Goal: Transaction & Acquisition: Book appointment/travel/reservation

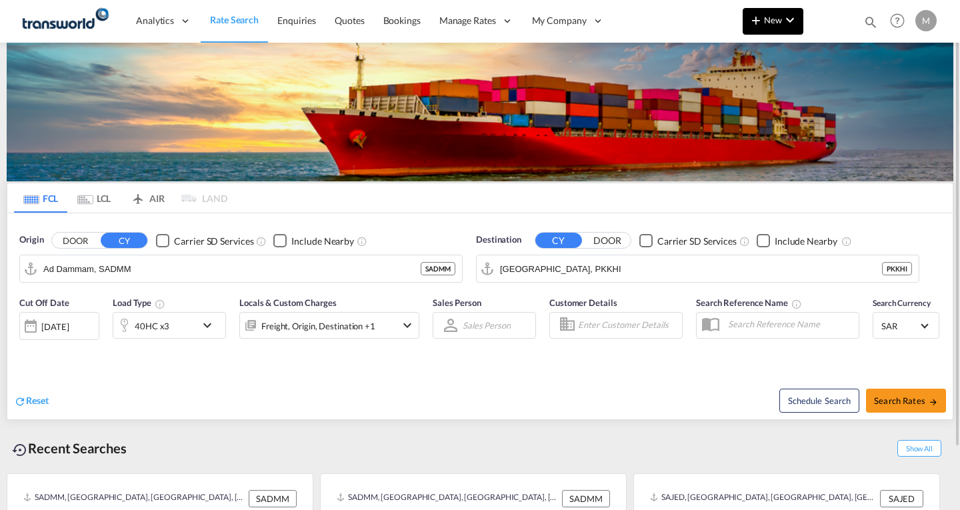
click at [769, 24] on span "New" at bounding box center [773, 20] width 50 height 11
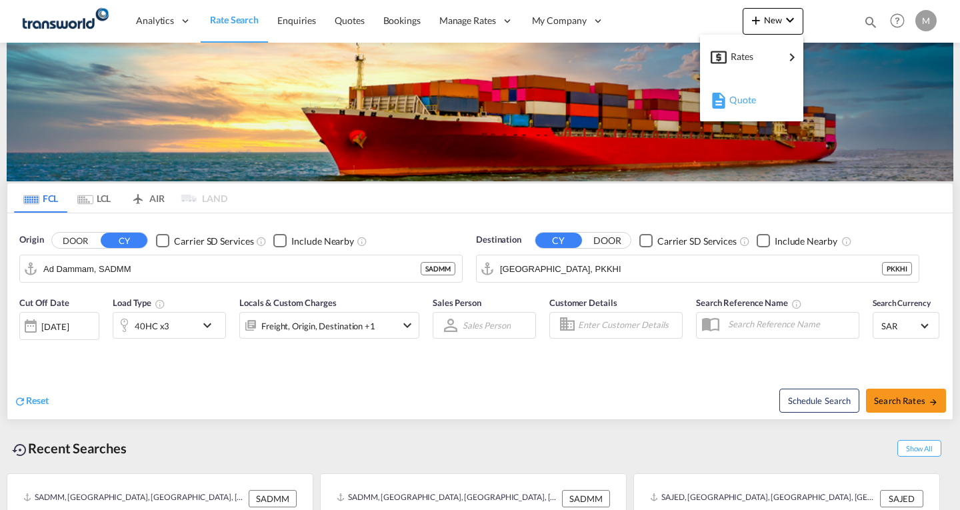
click at [738, 101] on span "Quote" at bounding box center [737, 100] width 15 height 27
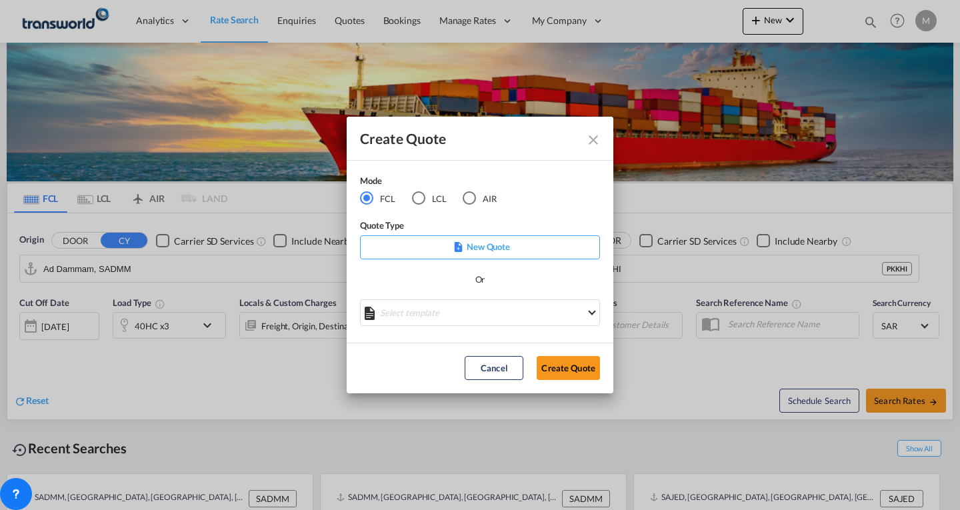
click at [483, 250] on p "New Quote" at bounding box center [480, 246] width 231 height 13
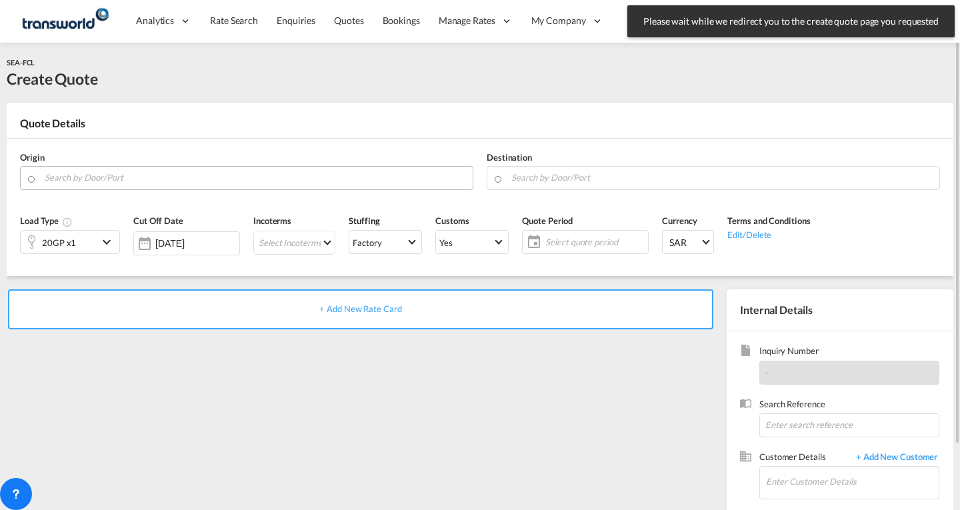
click at [159, 180] on input "Search by Door/Port" at bounding box center [256, 177] width 422 height 23
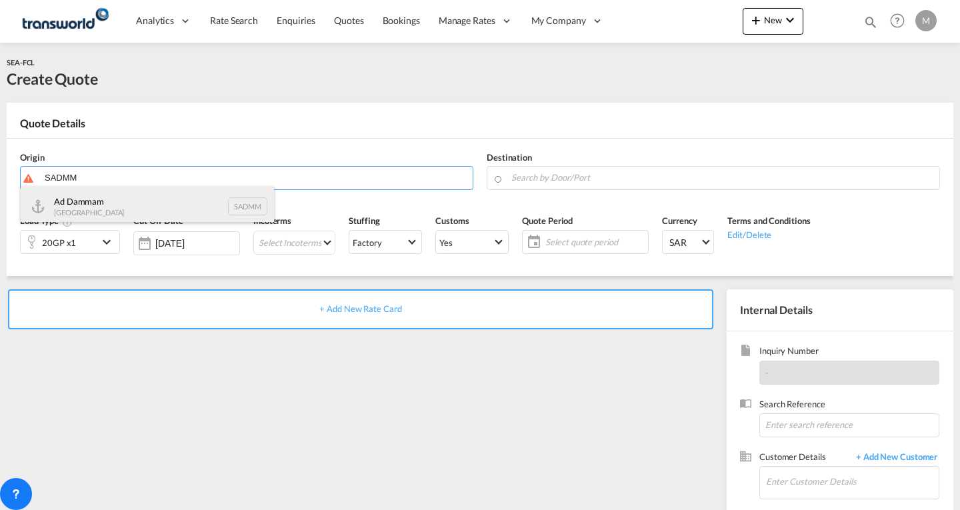
click at [109, 210] on div "Ad Dammam [GEOGRAPHIC_DATA] SADMM" at bounding box center [147, 206] width 253 height 40
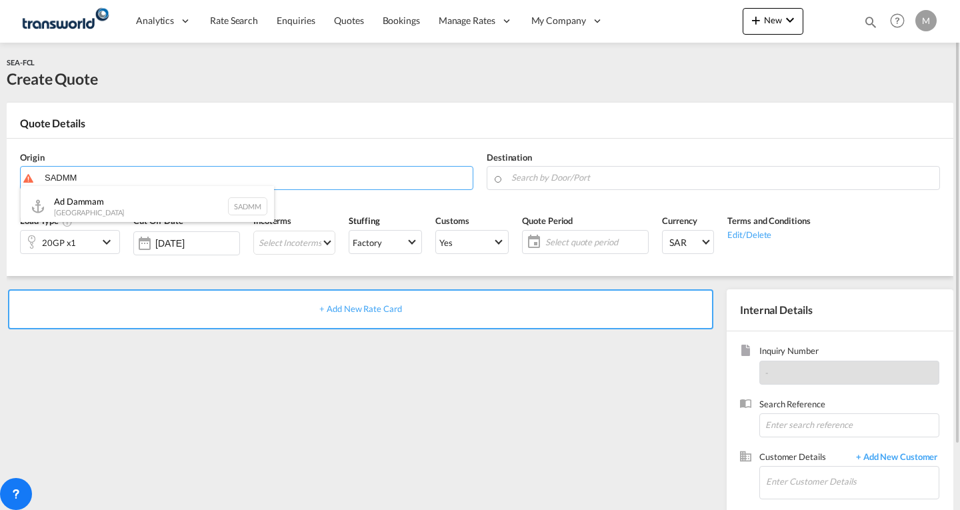
type input "Ad Dammam, SADMM"
click at [620, 179] on input "Search by Door/Port" at bounding box center [723, 177] width 422 height 23
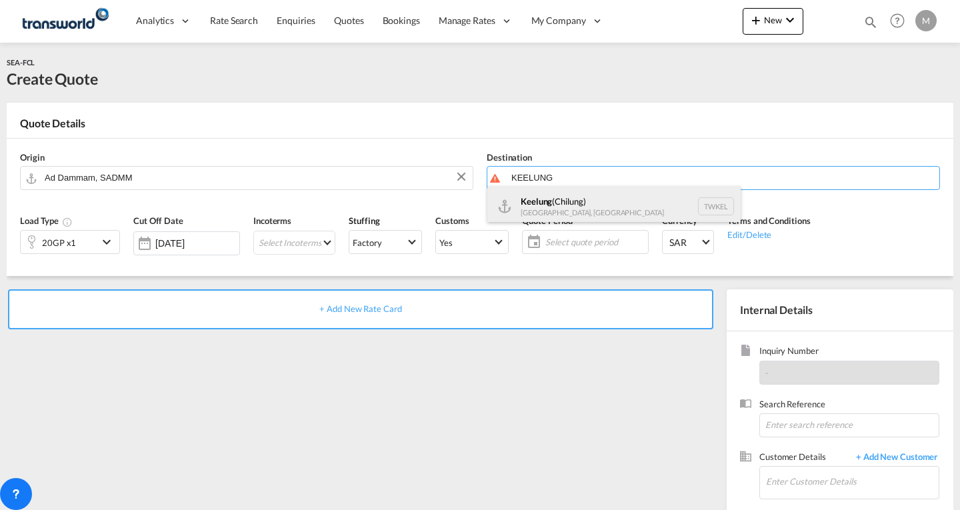
click at [588, 211] on div "Keelung ([GEOGRAPHIC_DATA]) [GEOGRAPHIC_DATA], [GEOGRAPHIC_DATA] TWKEL" at bounding box center [614, 206] width 253 height 40
type input "Keelung (Chilung), TWKEL"
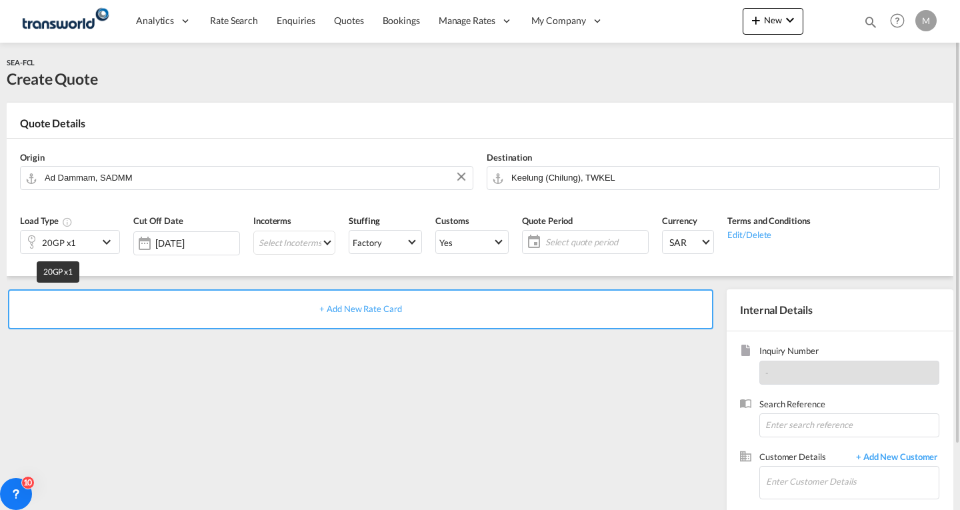
click at [68, 239] on div "20GP x1" at bounding box center [59, 242] width 34 height 19
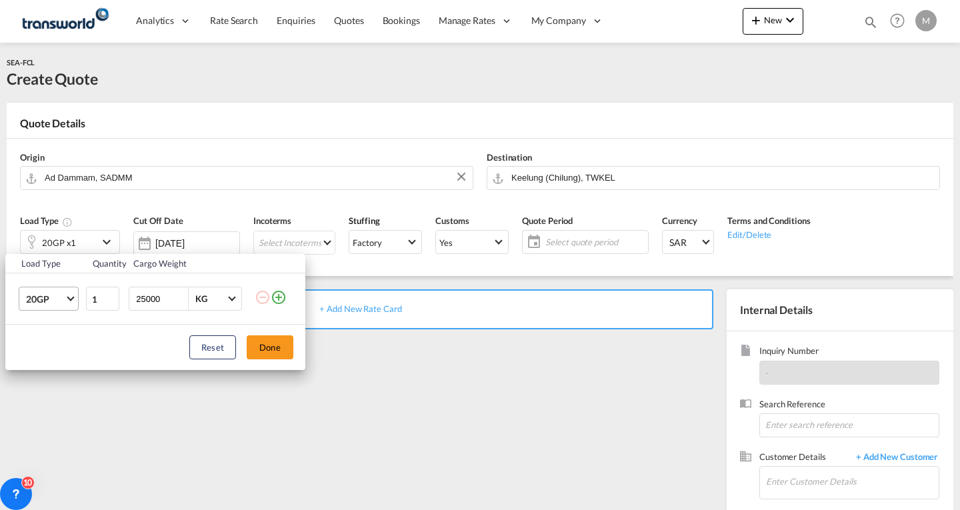
click at [51, 301] on span "20GP" at bounding box center [45, 299] width 39 height 13
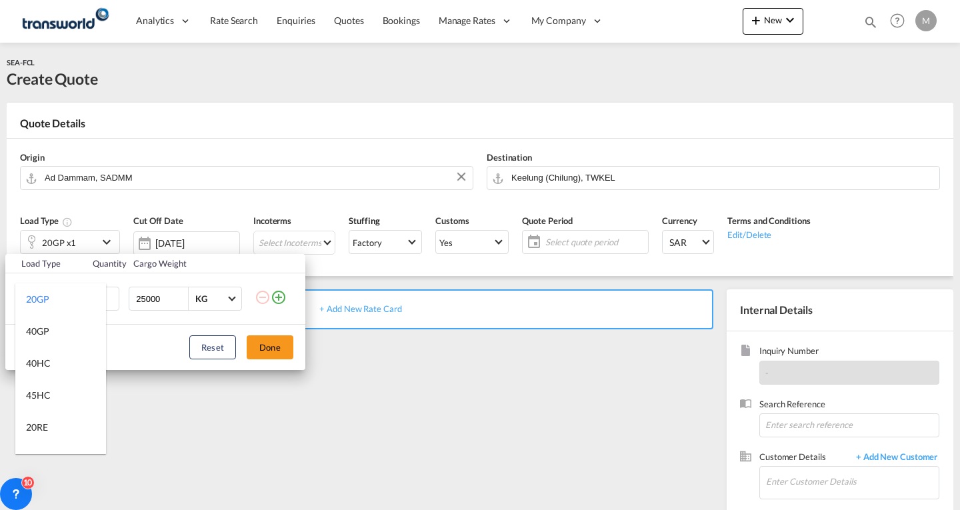
scroll to position [88, 0]
click at [38, 370] on div "40RE" at bounding box center [37, 371] width 22 height 13
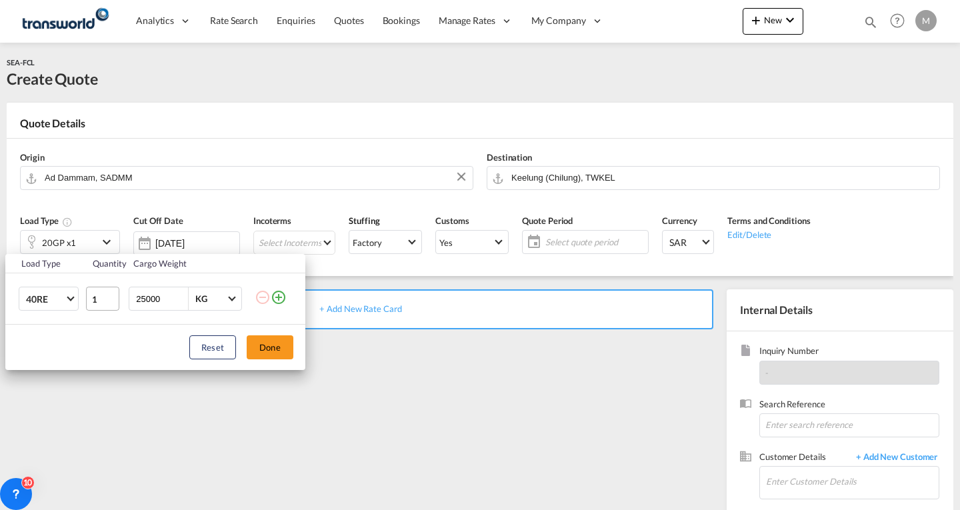
drag, startPoint x: 142, startPoint y: 297, endPoint x: 115, endPoint y: 299, distance: 26.8
click at [115, 299] on tr "40RE 1 25000 KG KG" at bounding box center [155, 298] width 300 height 51
type input "12000"
click at [262, 354] on button "Done" at bounding box center [270, 347] width 47 height 24
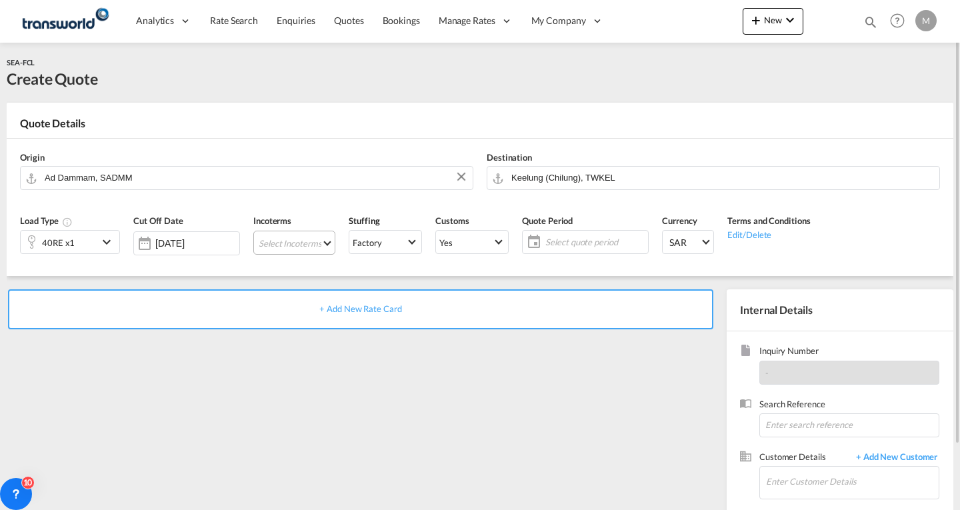
click at [290, 237] on md-select "Select Incoterms CPT - export Carrier Paid to FCA - import Free Carrier FOB - i…" at bounding box center [294, 243] width 82 height 24
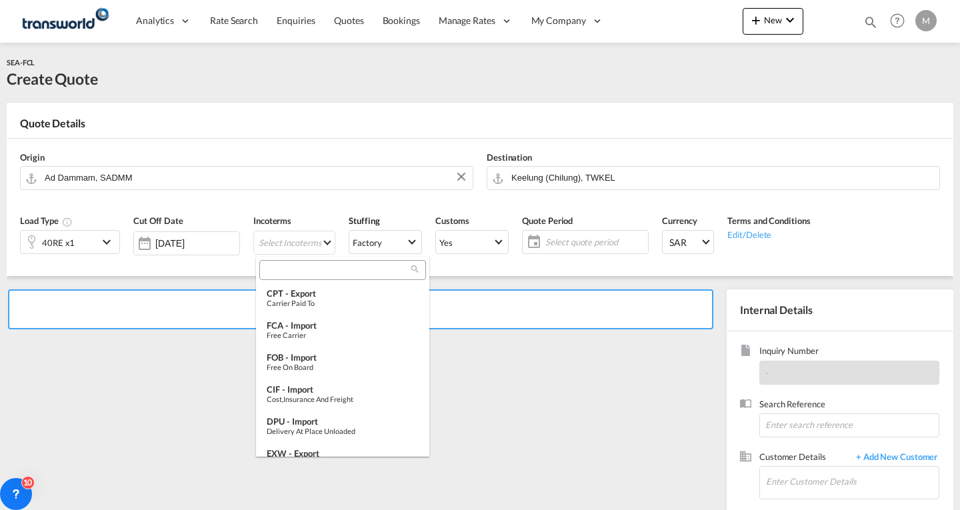
click at [314, 269] on input "search" at bounding box center [337, 270] width 148 height 12
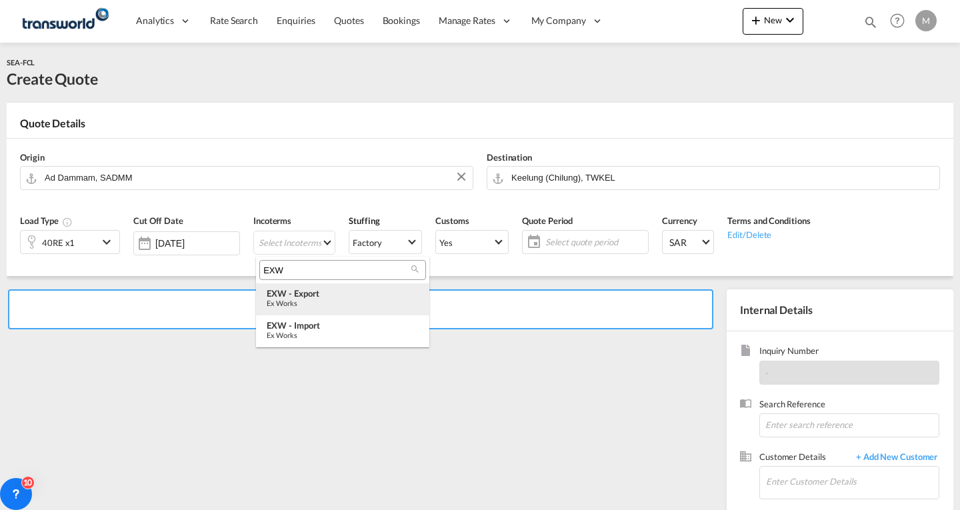
type input "EXW"
click at [297, 297] on div "EXW - export" at bounding box center [343, 293] width 152 height 11
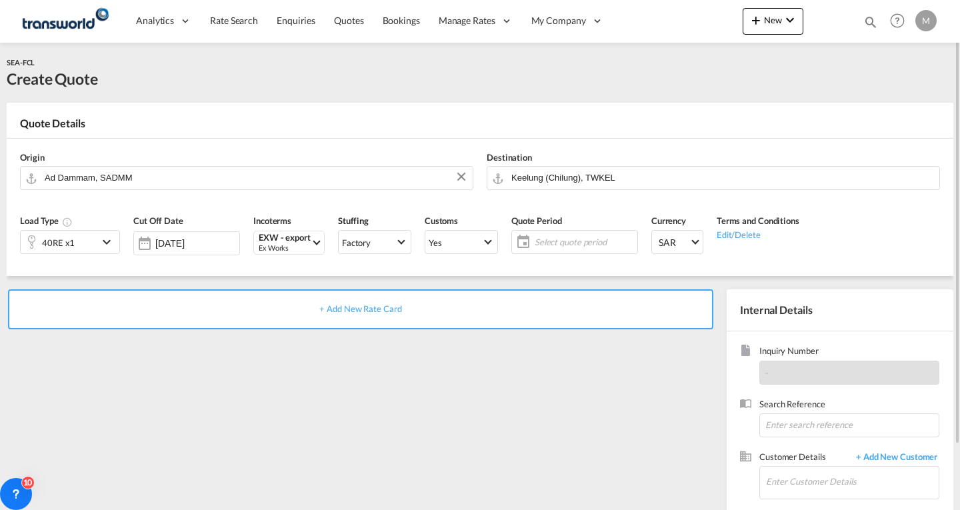
click at [540, 244] on span "Select quote period" at bounding box center [584, 242] width 99 height 12
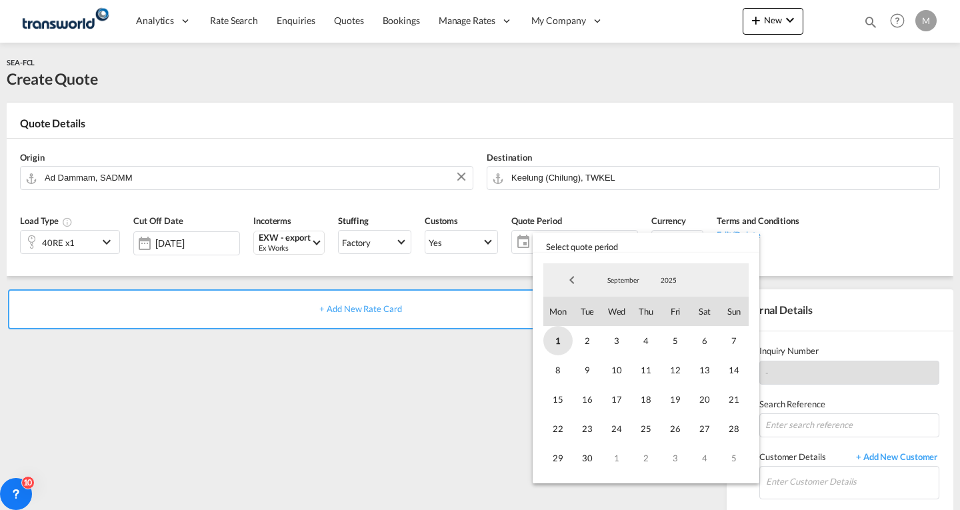
click at [563, 341] on span "1" at bounding box center [558, 340] width 29 height 29
click at [586, 454] on span "30" at bounding box center [587, 458] width 29 height 29
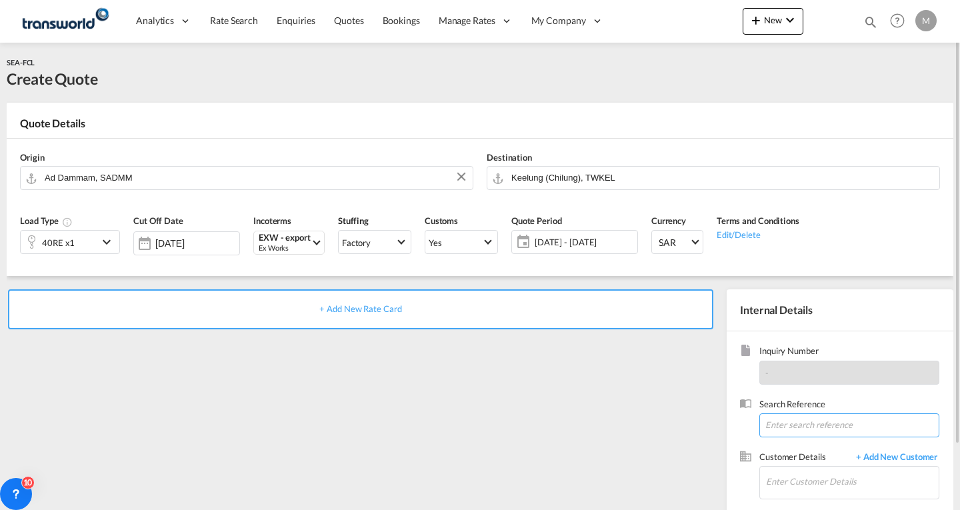
click at [806, 421] on input at bounding box center [850, 426] width 180 height 24
click at [785, 472] on input "Enter Customer Details" at bounding box center [852, 482] width 173 height 30
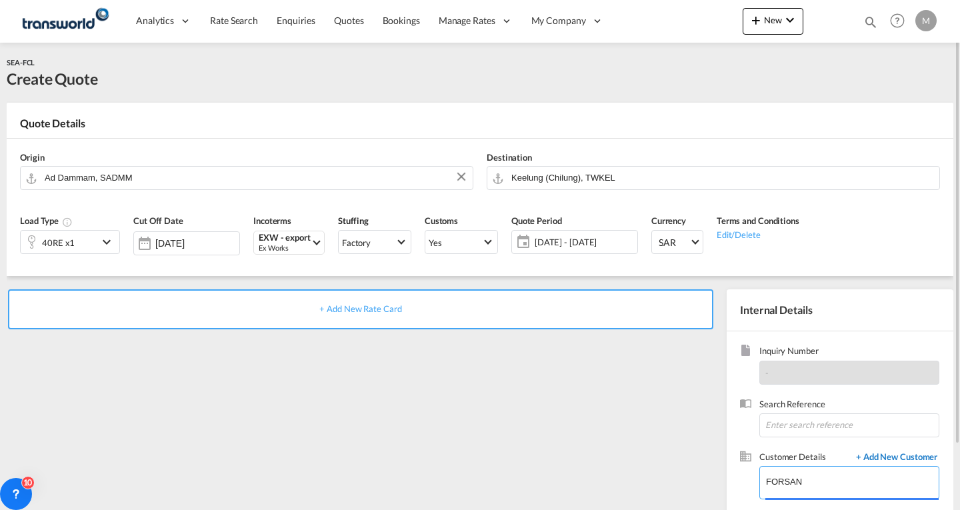
scroll to position [75, 0]
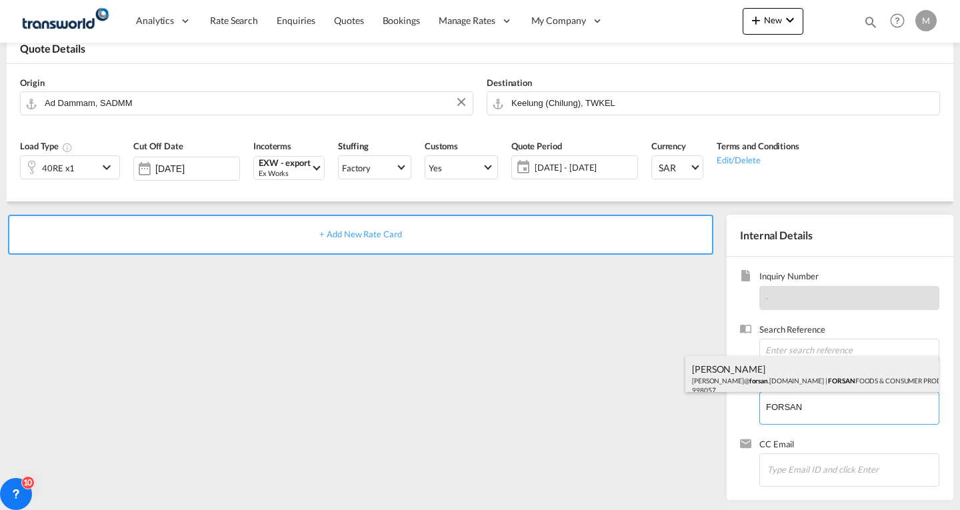
click at [770, 381] on div "[PERSON_NAME] [PERSON_NAME]@ forsan .[DOMAIN_NAME] | FORSAN FOODS & CONSUMER PR…" at bounding box center [812, 378] width 253 height 45
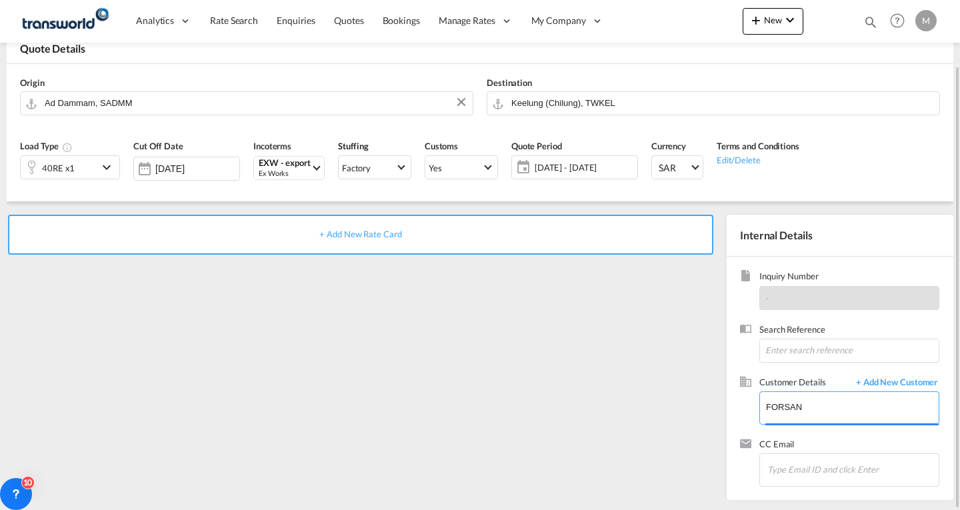
type input "FORSAN FOODS & CONSUMER PRODUCTS [DOMAIN_NAME]., [PERSON_NAME], [PERSON_NAME][E…"
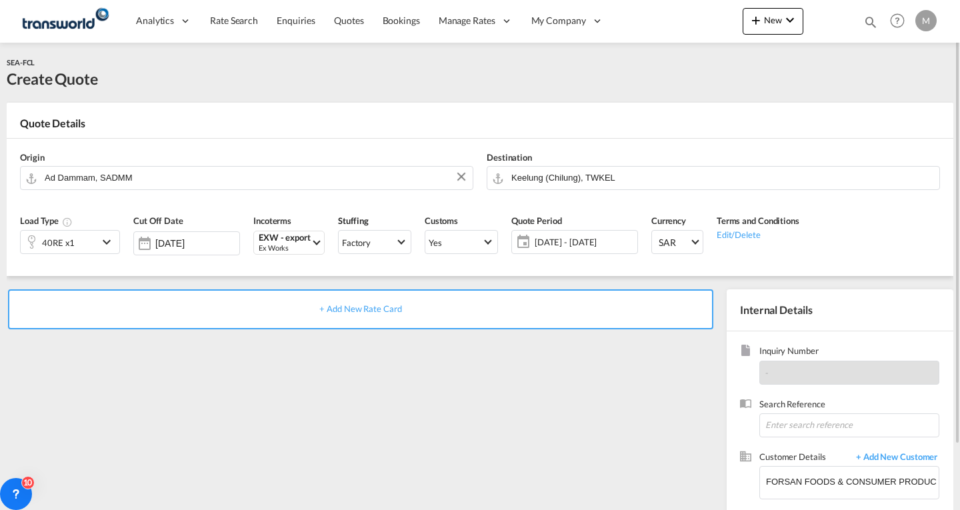
click at [372, 311] on span "+ Add New Rate Card" at bounding box center [360, 308] width 82 height 11
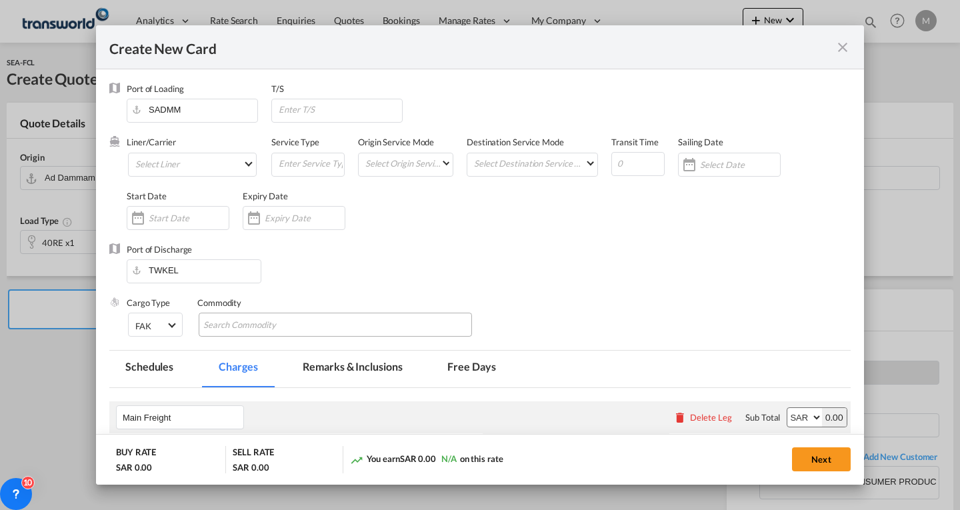
select select "per equipment"
click at [173, 163] on md-select "Select Liner 2HM LOGISTICS D.O.O 2HM LOGISTICS D.O.O. / TWKS-KOPER 3P LOGISTICS…" at bounding box center [192, 165] width 129 height 24
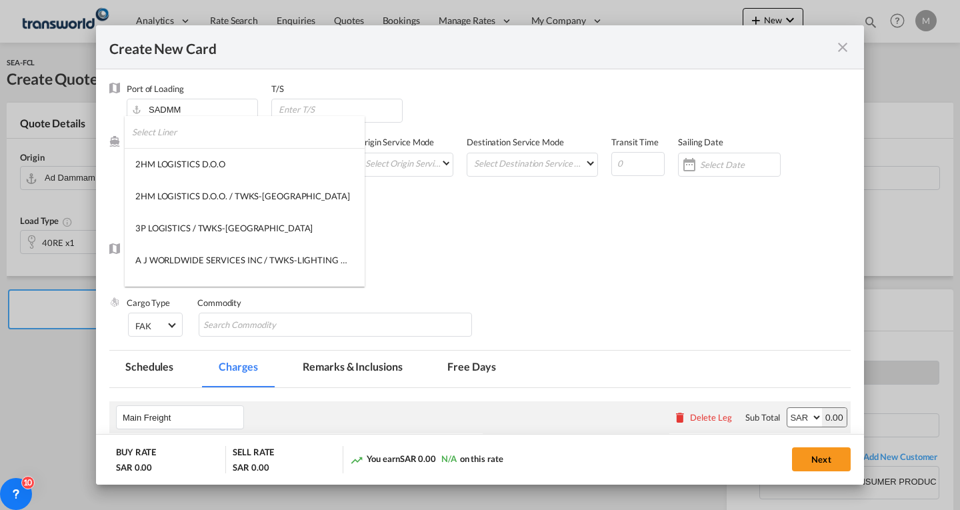
click at [181, 135] on input "search" at bounding box center [248, 132] width 233 height 32
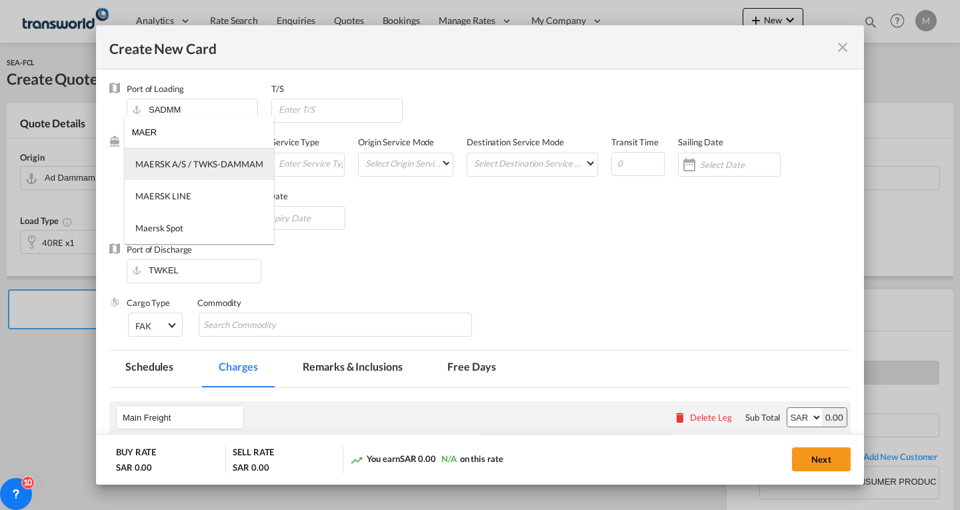
type input "MAER"
click at [191, 166] on div "MAERSK A/S / TWKS-DAMMAM" at bounding box center [199, 164] width 128 height 12
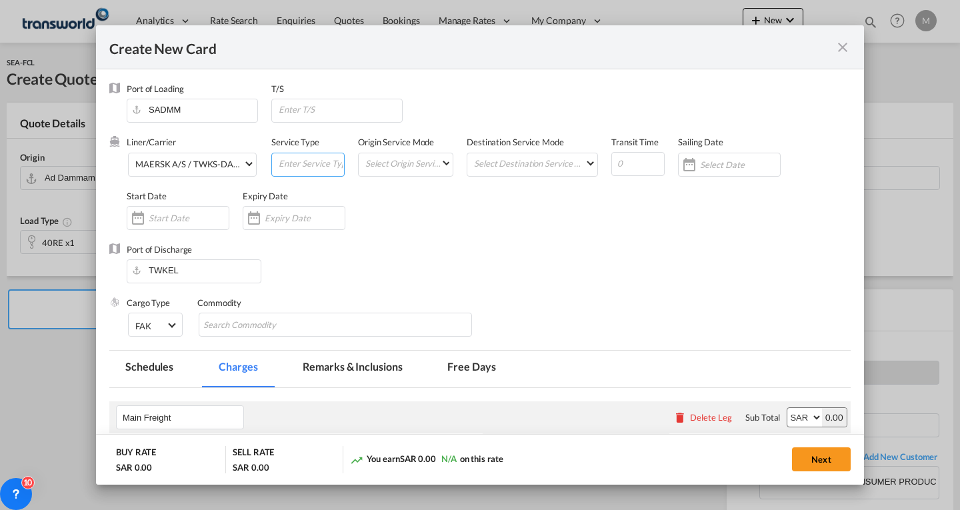
click at [328, 163] on input "Create New CardPort ..." at bounding box center [310, 163] width 67 height 20
click at [400, 162] on md-select "Select Origin Service Mode SD [GEOGRAPHIC_DATA]" at bounding box center [408, 162] width 89 height 19
click at [377, 195] on md-option "CY" at bounding box center [407, 195] width 109 height 32
click at [560, 162] on md-select "Select Destination Service Mode SD [GEOGRAPHIC_DATA]" at bounding box center [535, 162] width 125 height 19
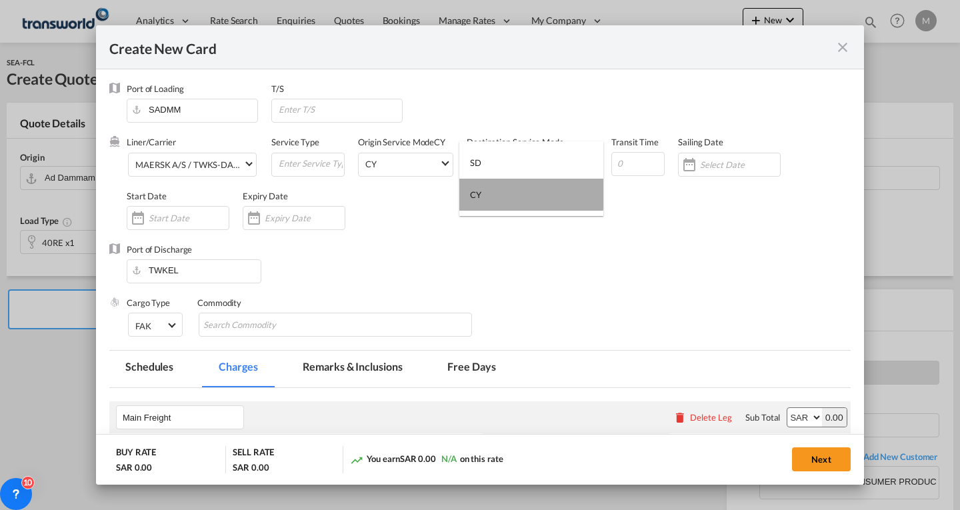
click at [482, 194] on md-option "CY" at bounding box center [532, 195] width 144 height 32
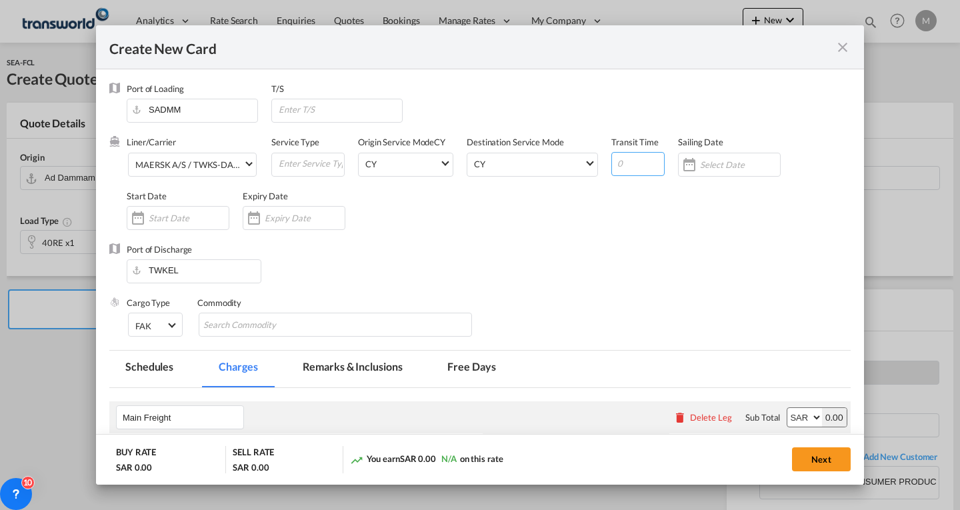
click at [626, 162] on input "Create New CardPort ..." at bounding box center [638, 164] width 53 height 24
type input "30"
click at [713, 166] on input "Create New CardPort ..." at bounding box center [740, 164] width 80 height 11
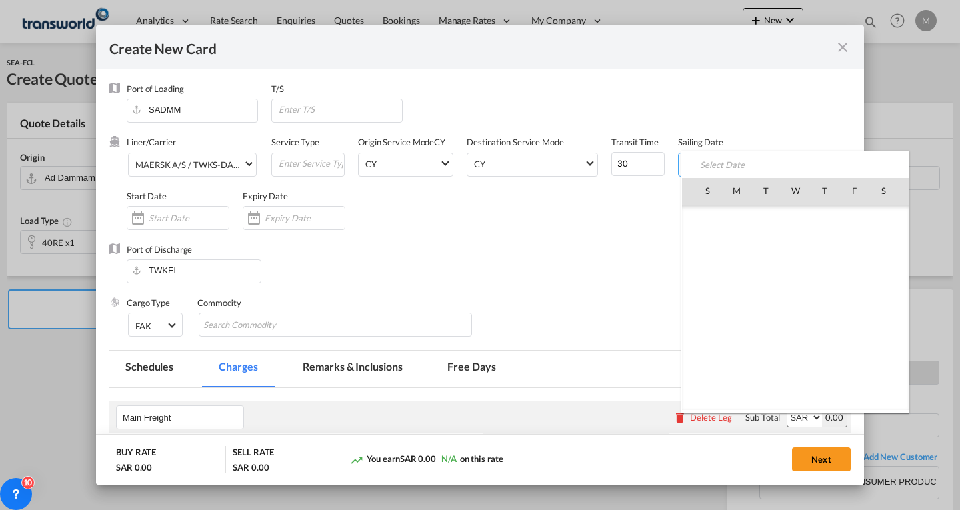
scroll to position [308953, 0]
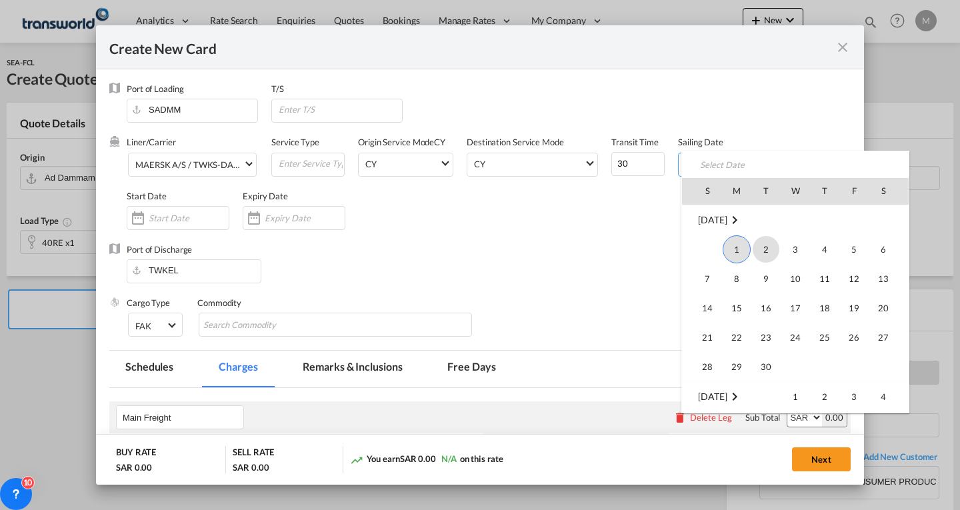
click at [766, 245] on span "2" at bounding box center [766, 249] width 27 height 27
type input "[DATE]"
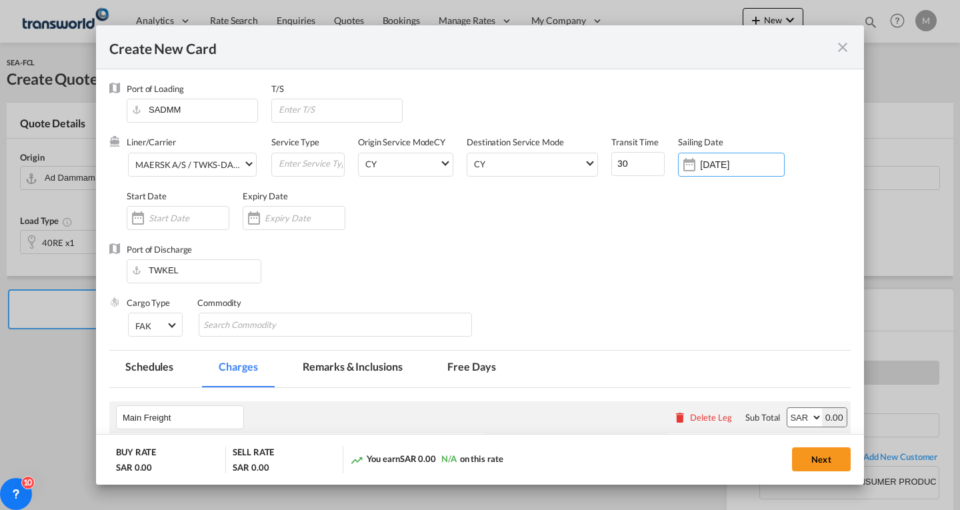
click at [175, 219] on input "Create New CardPort ..." at bounding box center [189, 218] width 80 height 11
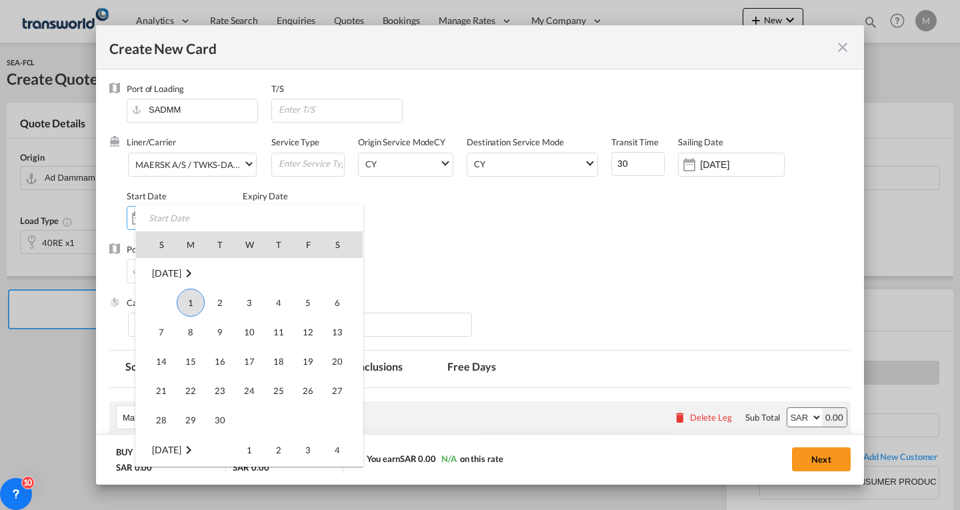
click at [196, 300] on span "1" at bounding box center [191, 303] width 28 height 28
type input "[DATE]"
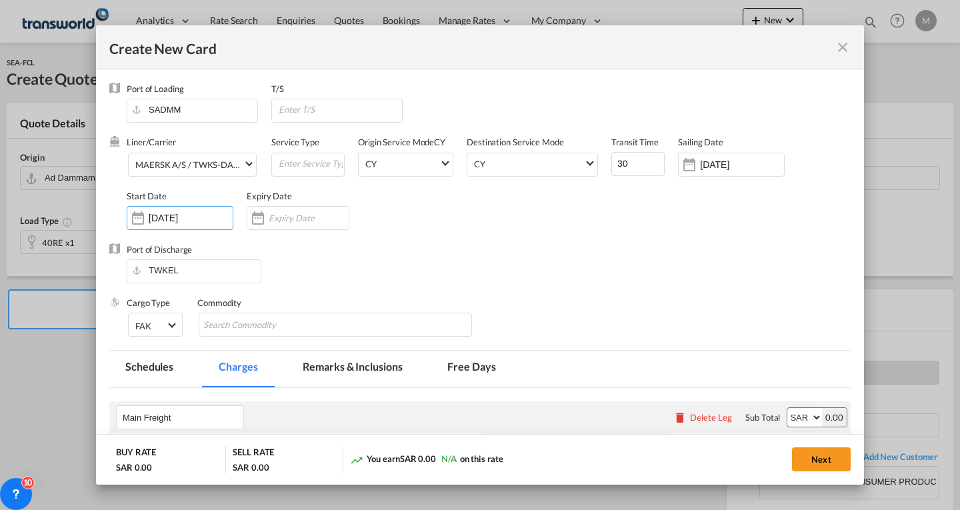
click at [275, 217] on input "Create New CardPort ..." at bounding box center [309, 218] width 80 height 11
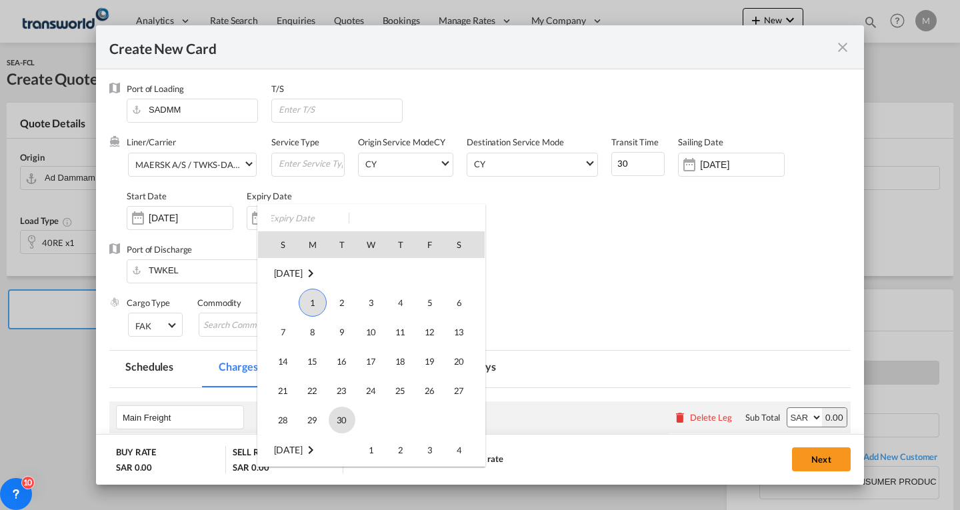
click at [341, 416] on span "30" at bounding box center [342, 420] width 27 height 27
type input "[DATE]"
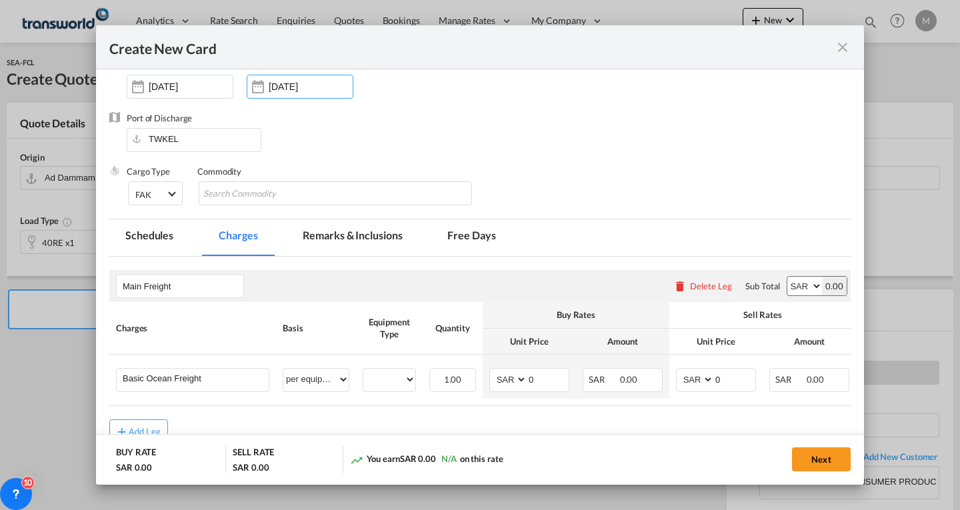
scroll to position [133, 0]
click at [259, 196] on input "Chips input." at bounding box center [264, 191] width 122 height 21
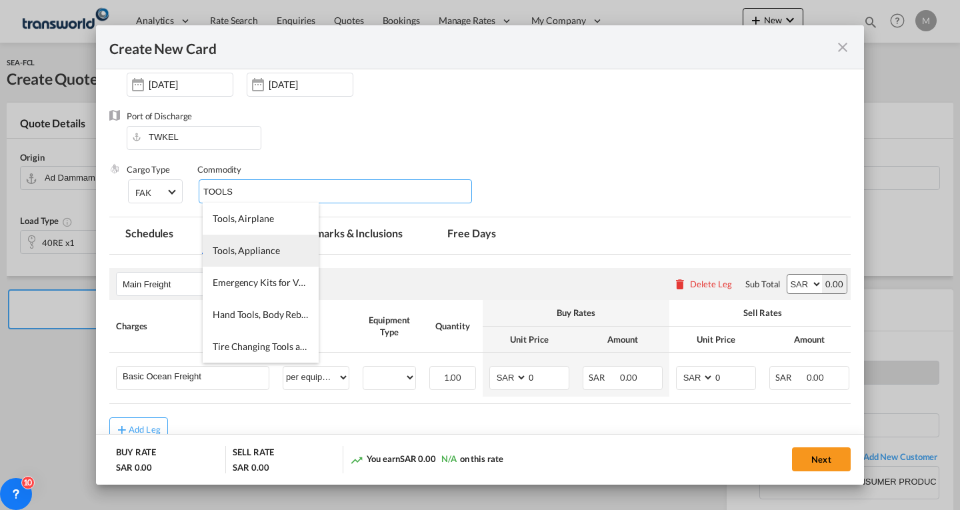
type input "TOOLS"
click at [267, 253] on span "Tools, Appliance" at bounding box center [246, 250] width 67 height 11
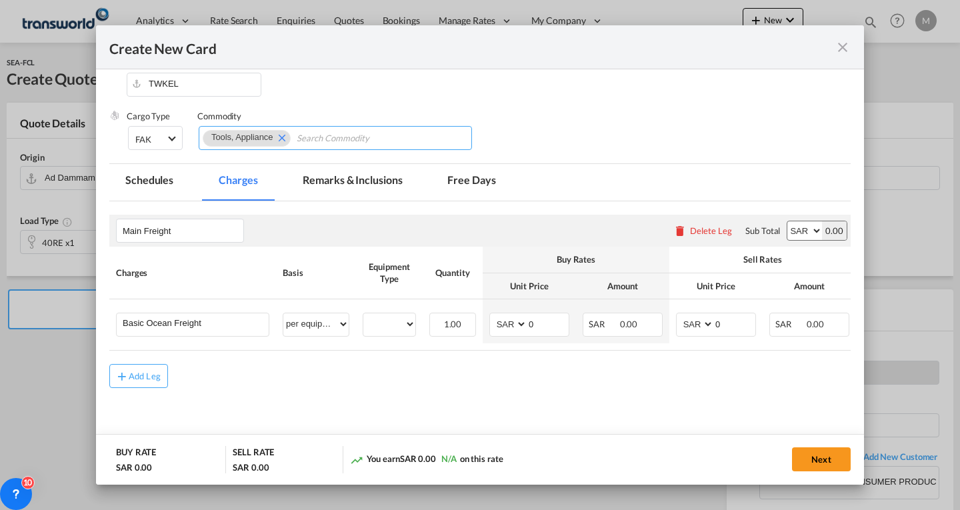
scroll to position [213, 0]
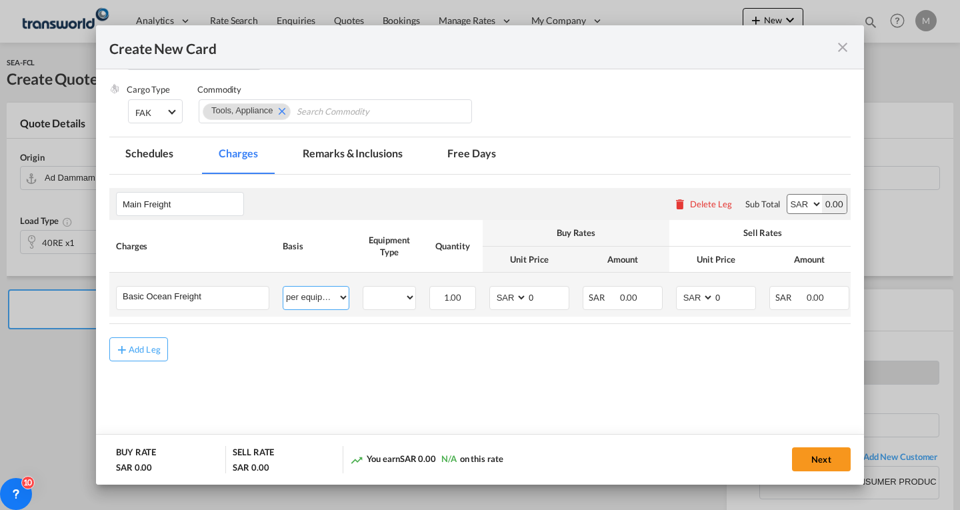
drag, startPoint x: 313, startPoint y: 302, endPoint x: 311, endPoint y: 313, distance: 11.6
click at [313, 302] on select "per equipment per container per B/L per shipping bill per shipment % on freight…" at bounding box center [315, 297] width 65 height 21
click at [383, 295] on select "40RE" at bounding box center [389, 298] width 52 height 18
select select "40RE"
click at [363, 289] on select "40RE" at bounding box center [389, 298] width 52 height 18
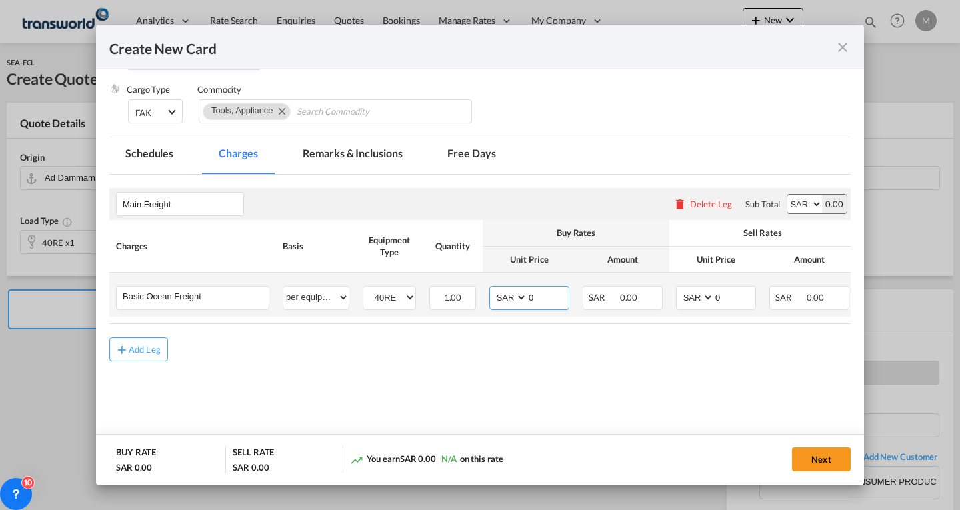
drag, startPoint x: 511, startPoint y: 299, endPoint x: 510, endPoint y: 291, distance: 8.8
click at [511, 299] on select "AED AFN ALL AMD ANG AOA ARS AUD AWG AZN BAM BBD BDT BGN BHD BIF BMD BND [PERSON…" at bounding box center [509, 298] width 35 height 18
select select "string:USD"
click at [492, 289] on select "AED AFN ALL AMD ANG AOA ARS AUD AWG AZN BAM BBD BDT BGN BHD BIF BMD BND [PERSON…" at bounding box center [509, 298] width 35 height 18
click at [545, 291] on input "0" at bounding box center [548, 297] width 41 height 20
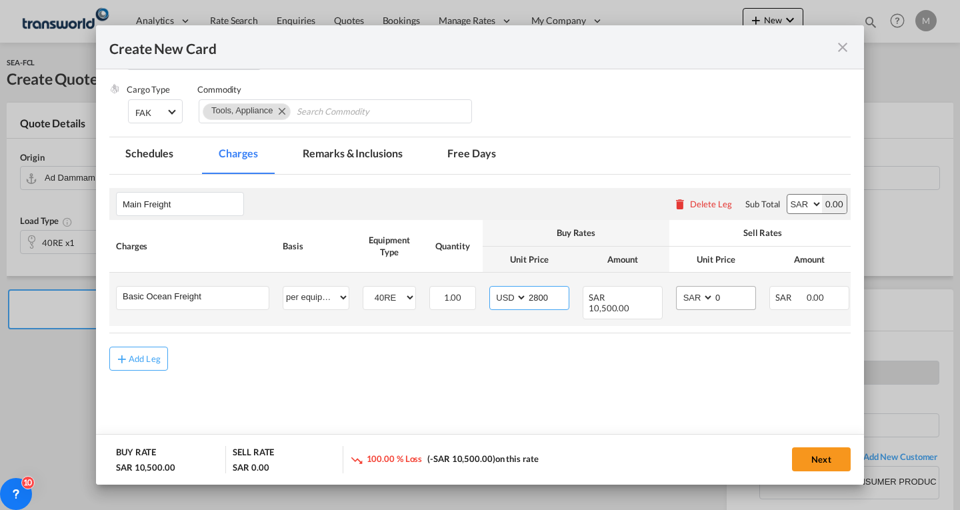
type input "2800"
click at [694, 298] on select "AED AFN ALL AMD ANG AOA ARS AUD AWG AZN BAM BBD BDT BGN BHD BIF BMD BND [PERSON…" at bounding box center [696, 298] width 35 height 18
select select "string:USD"
click at [679, 289] on select "AED AFN ALL AMD ANG AOA ARS AUD AWG AZN BAM BBD BDT BGN BHD BIF BMD BND [PERSON…" at bounding box center [696, 298] width 35 height 18
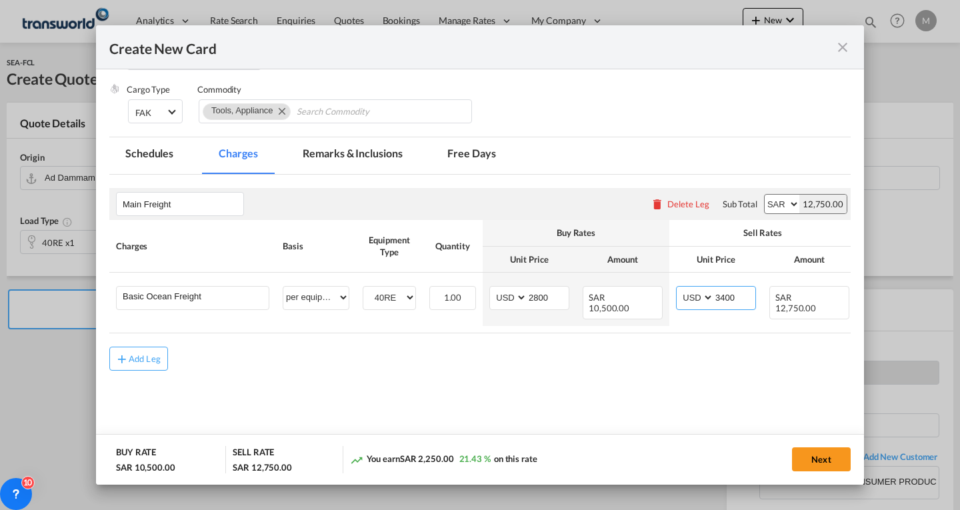
type input "3400"
drag, startPoint x: 716, startPoint y: 332, endPoint x: 805, endPoint y: 333, distance: 88.7
click at [808, 328] on table "Charges Basis Equipment Type Quantity Buy Rates Sell Rates Comments Action Unit…" at bounding box center [531, 276] width 845 height 113
click at [775, 370] on div "Add Leg" at bounding box center [480, 359] width 742 height 24
click at [807, 464] on button "Next" at bounding box center [821, 460] width 59 height 24
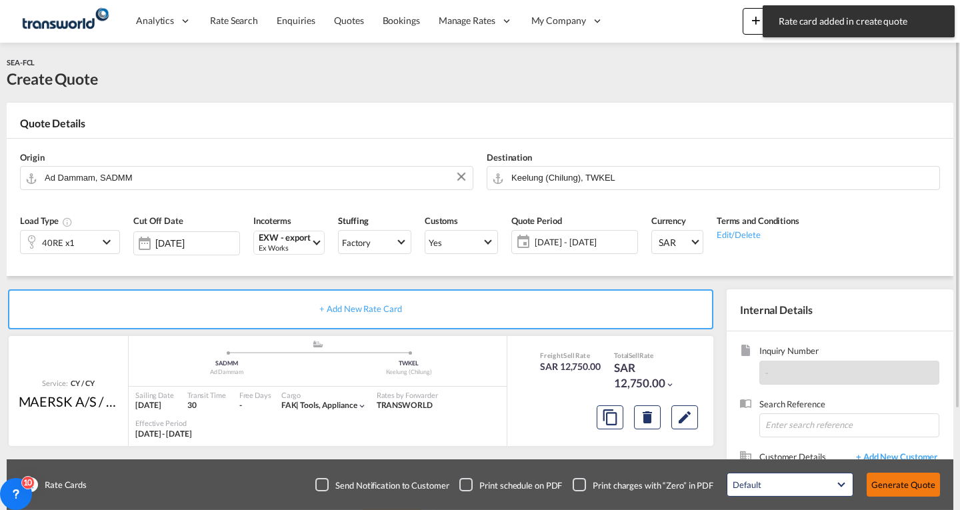
click at [892, 490] on button "Generate Quote" at bounding box center [903, 485] width 73 height 24
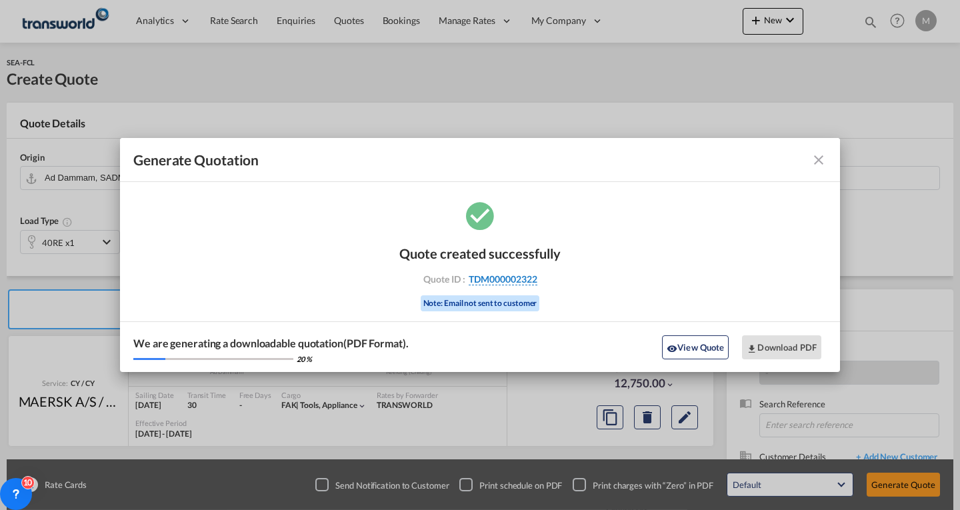
click at [530, 279] on span "TDM000002322" at bounding box center [503, 279] width 69 height 12
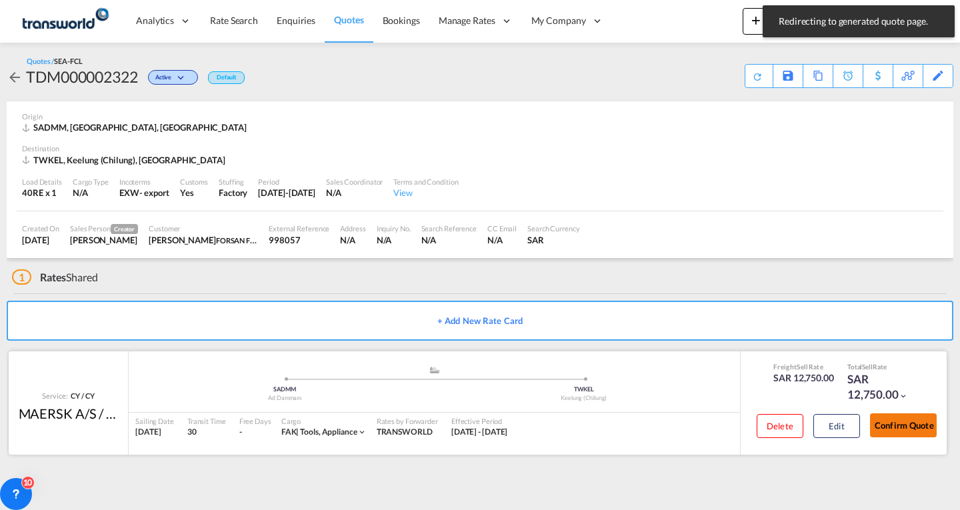
click at [895, 430] on button "Confirm Quote" at bounding box center [903, 426] width 67 height 24
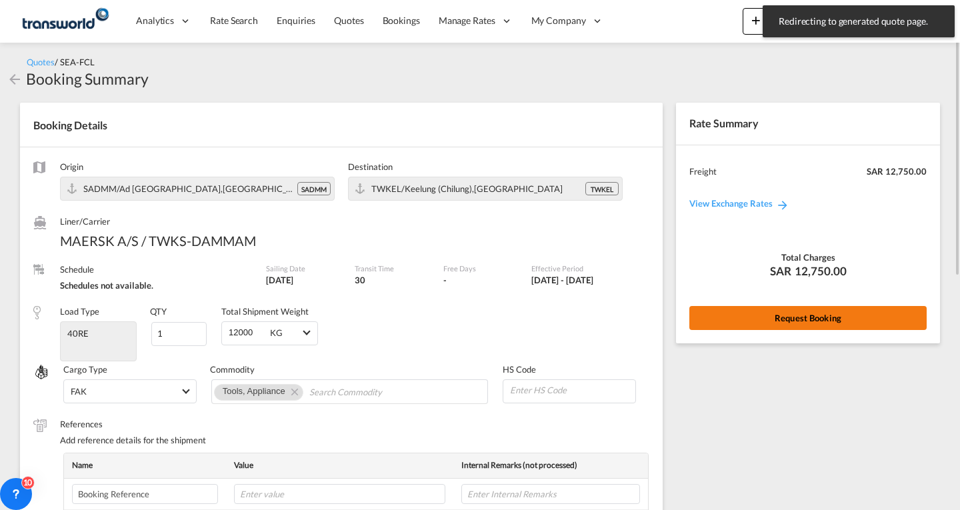
click at [773, 313] on button "Request Booking" at bounding box center [808, 318] width 237 height 24
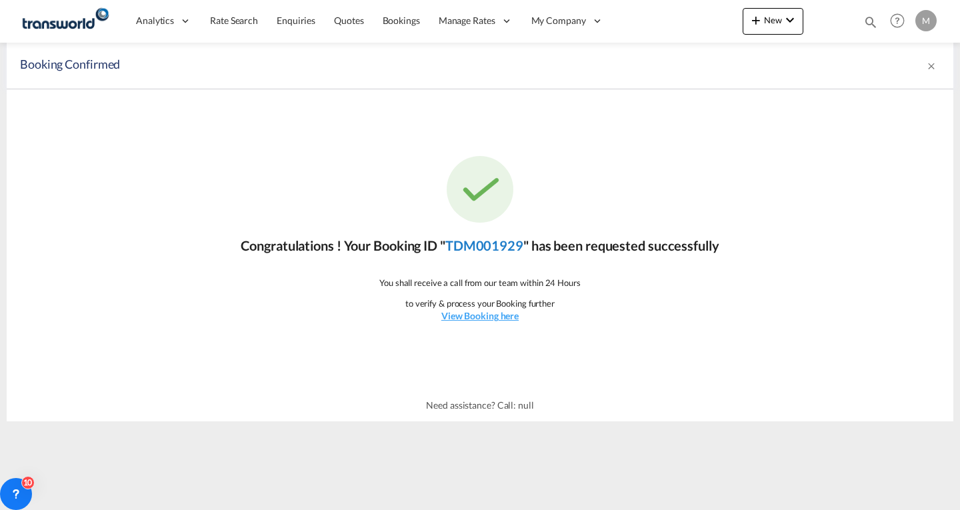
click at [468, 247] on link "TDM001929" at bounding box center [485, 245] width 78 height 16
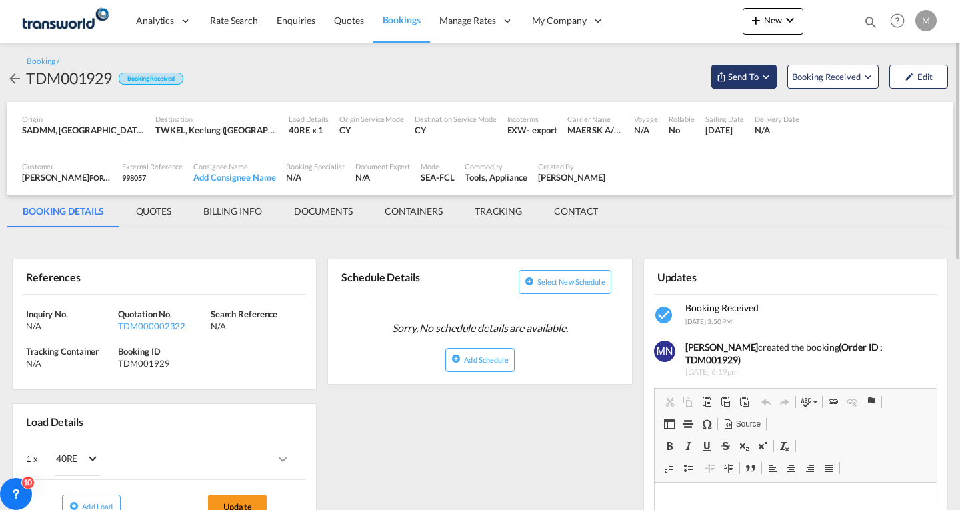
click at [750, 74] on span "Send To" at bounding box center [743, 76] width 33 height 13
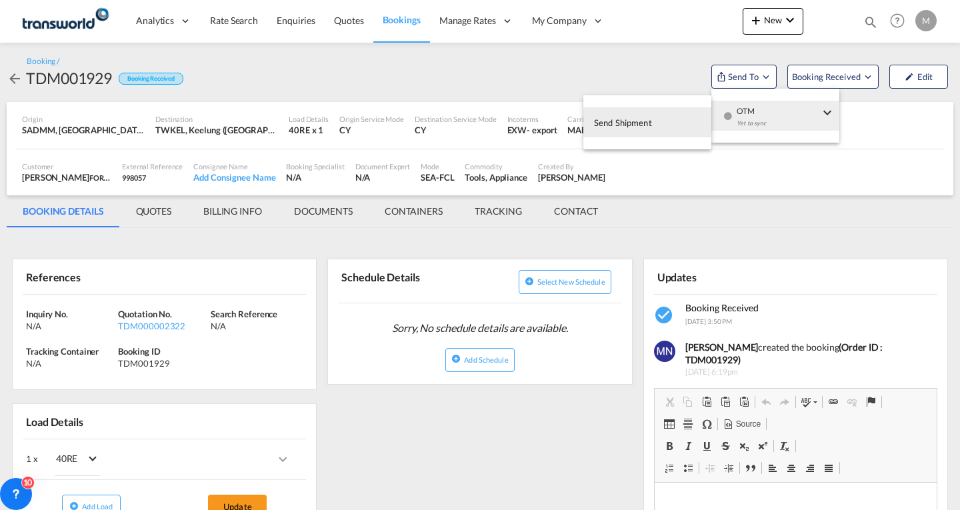
click at [649, 124] on span "Send Shipment" at bounding box center [623, 122] width 58 height 21
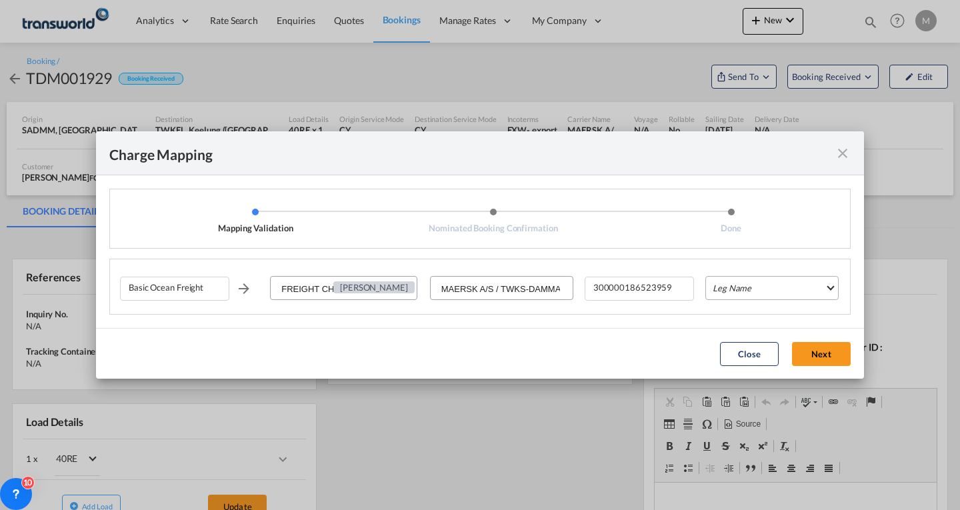
click at [754, 289] on md-select "Leg Name HANDLING ORIGIN VESSEL HANDLING DESTINATION OTHERS TL PICK UP CUSTOMS …" at bounding box center [772, 288] width 133 height 24
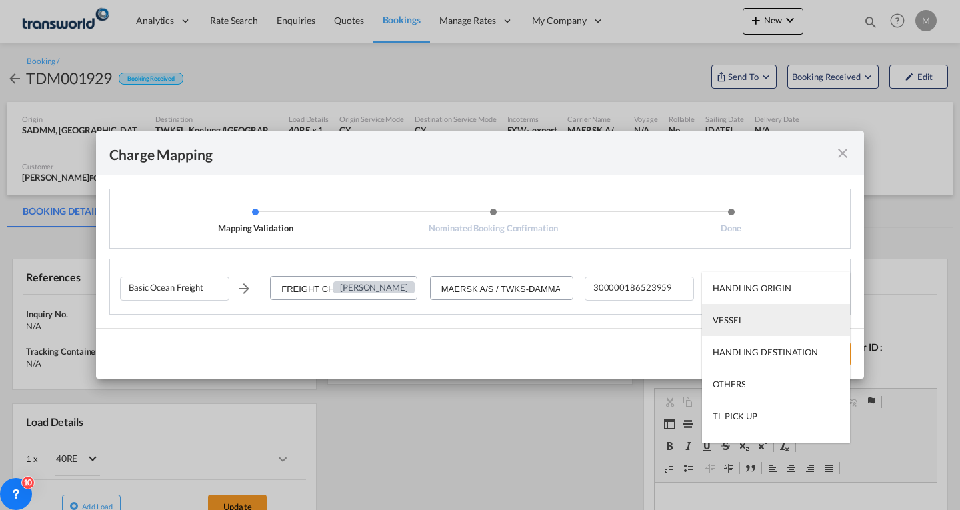
click at [733, 319] on div "VESSEL" at bounding box center [728, 320] width 30 height 12
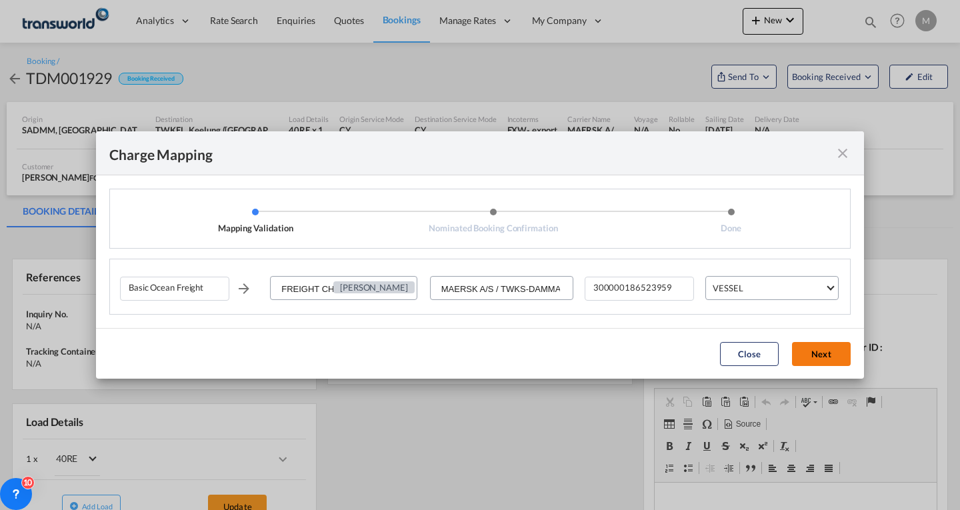
click at [808, 351] on button "Next" at bounding box center [821, 354] width 59 height 24
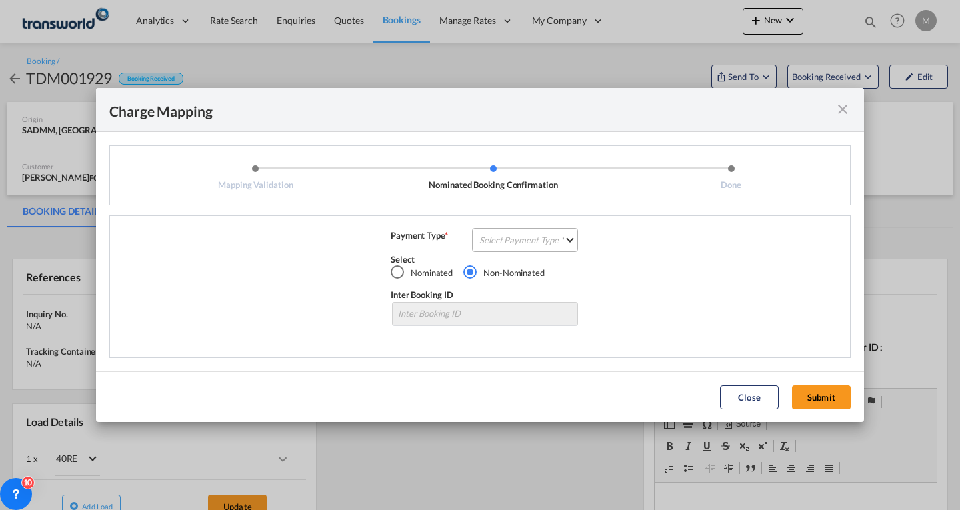
click at [530, 241] on md-select "Select Payment Type COLLECT PREPAID" at bounding box center [525, 240] width 106 height 24
click at [512, 271] on div "PREPAID" at bounding box center [498, 271] width 35 height 12
click at [820, 399] on button "Submit" at bounding box center [821, 398] width 59 height 24
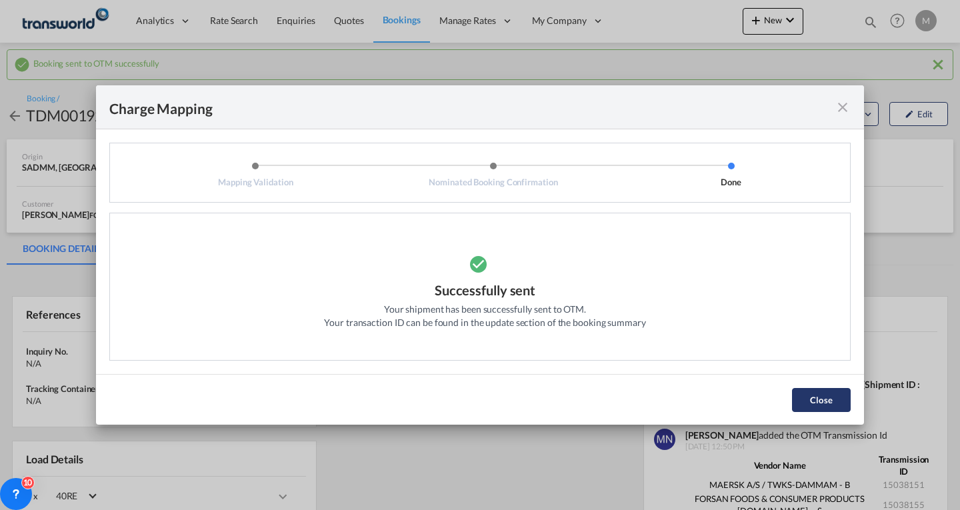
click at [838, 403] on button "Close" at bounding box center [821, 400] width 59 height 24
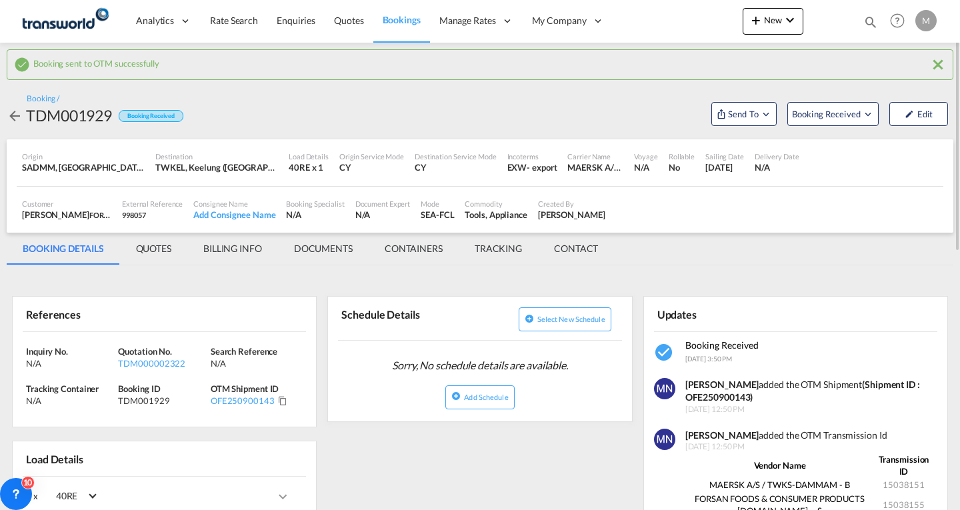
click at [724, 402] on strong "(Shipment ID : OFE250900143)" at bounding box center [803, 391] width 235 height 25
copy strong "OFE250900143"
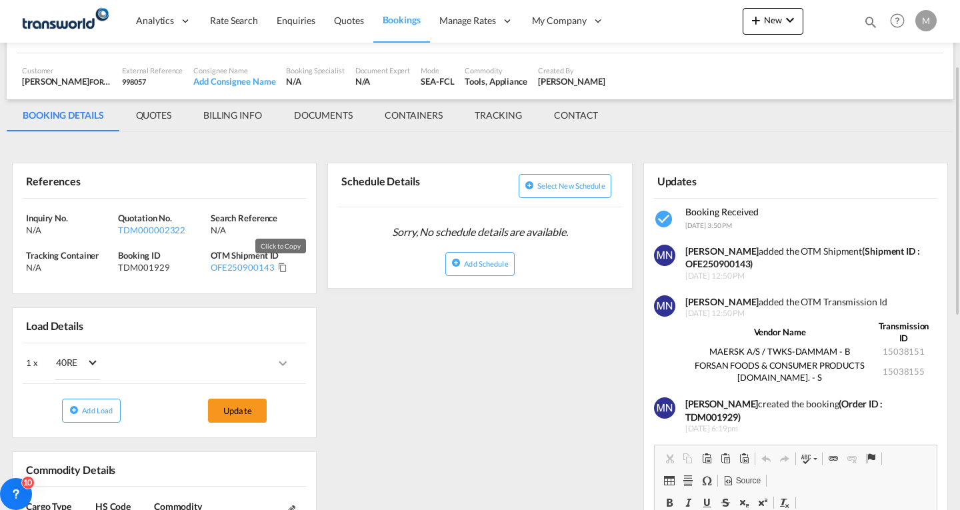
click at [278, 265] on md-icon "Click to Copy" at bounding box center [282, 267] width 9 height 9
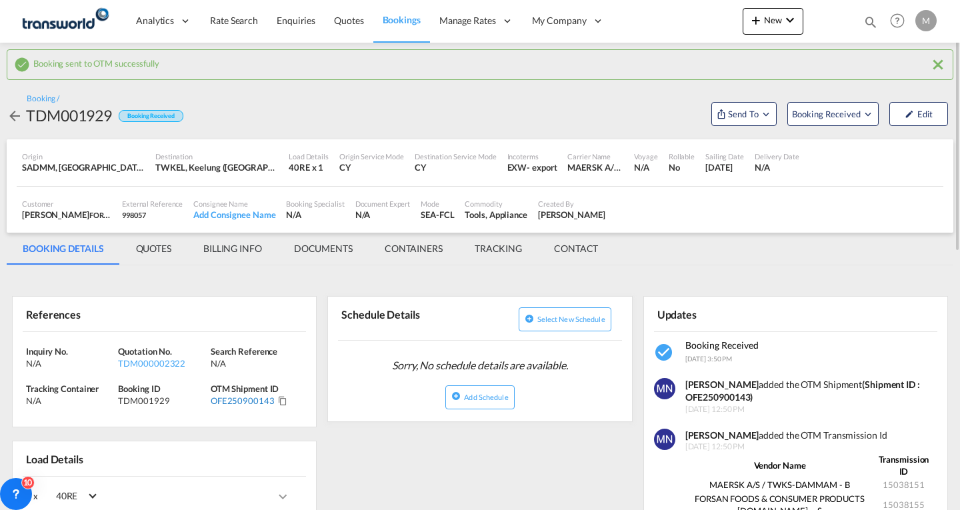
click at [259, 403] on div "OFE250900143" at bounding box center [243, 401] width 64 height 12
copy div "OFE250900143"
click at [342, 23] on span "Quotes" at bounding box center [348, 20] width 29 height 11
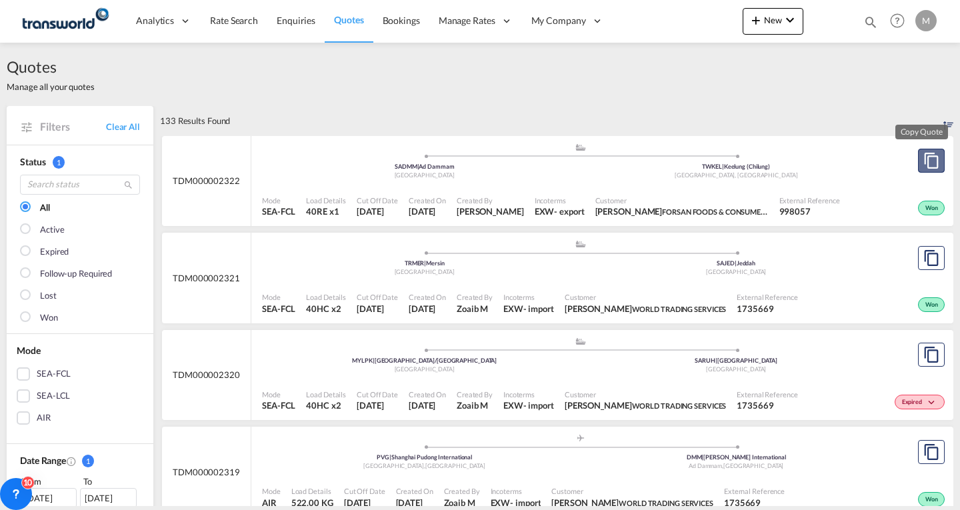
click at [924, 161] on md-icon "assets/icons/custom/copyQuote.svg" at bounding box center [932, 161] width 16 height 16
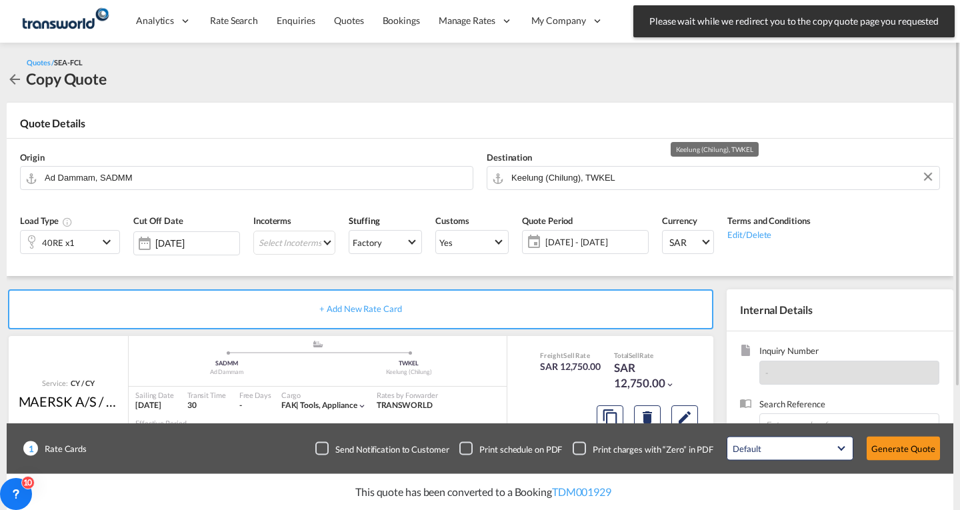
scroll to position [161, 0]
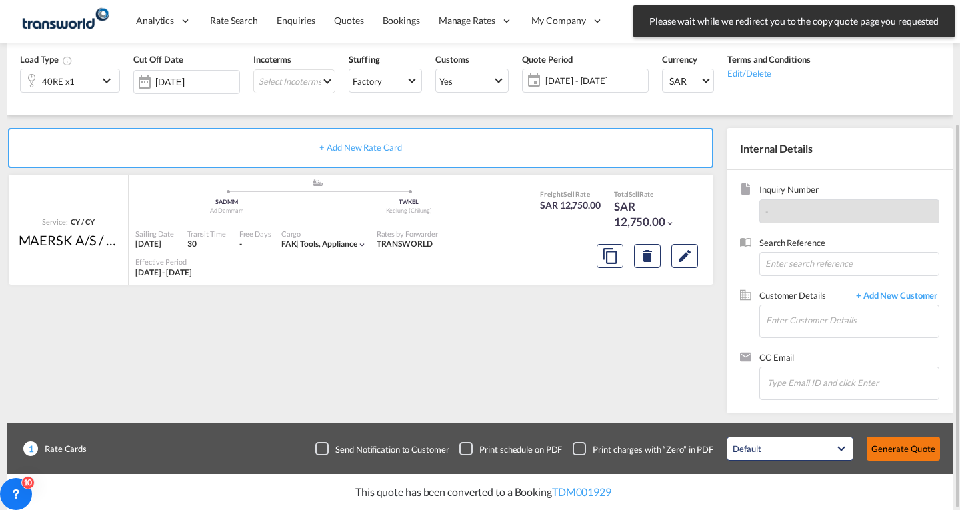
click at [909, 450] on button "Generate Quote" at bounding box center [903, 449] width 73 height 24
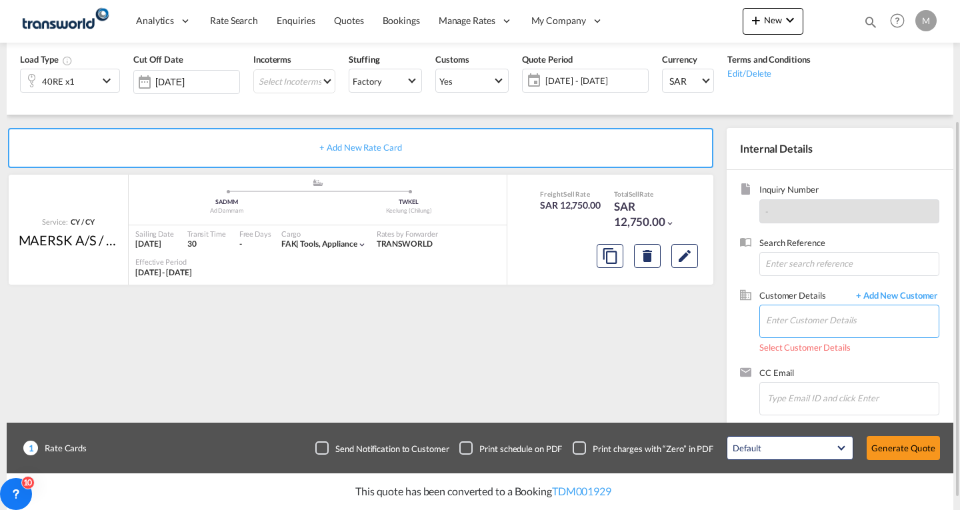
click at [798, 312] on input "Enter Customer Details" at bounding box center [852, 320] width 173 height 30
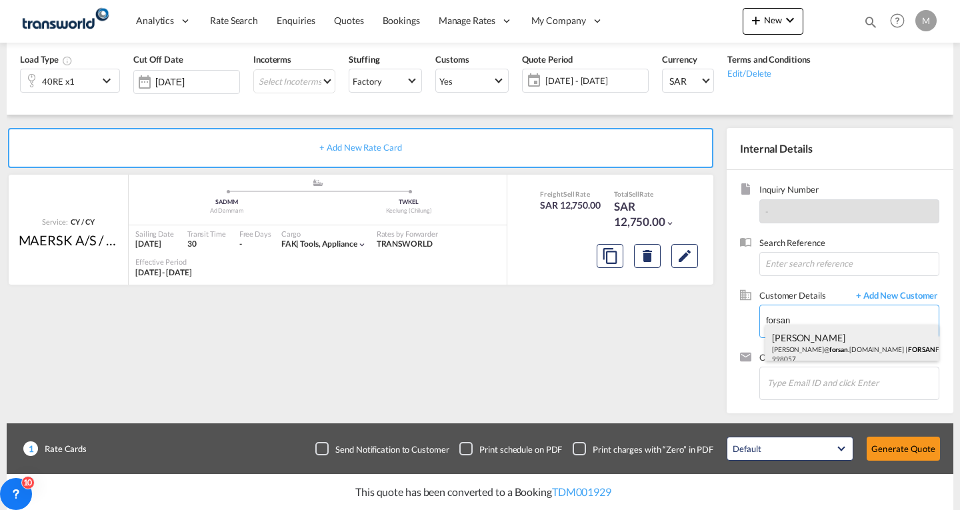
click at [812, 343] on div "[PERSON_NAME] [PERSON_NAME]@ forsan .[DOMAIN_NAME] | FORSAN FOODS & CONSUMER PR…" at bounding box center [852, 347] width 173 height 45
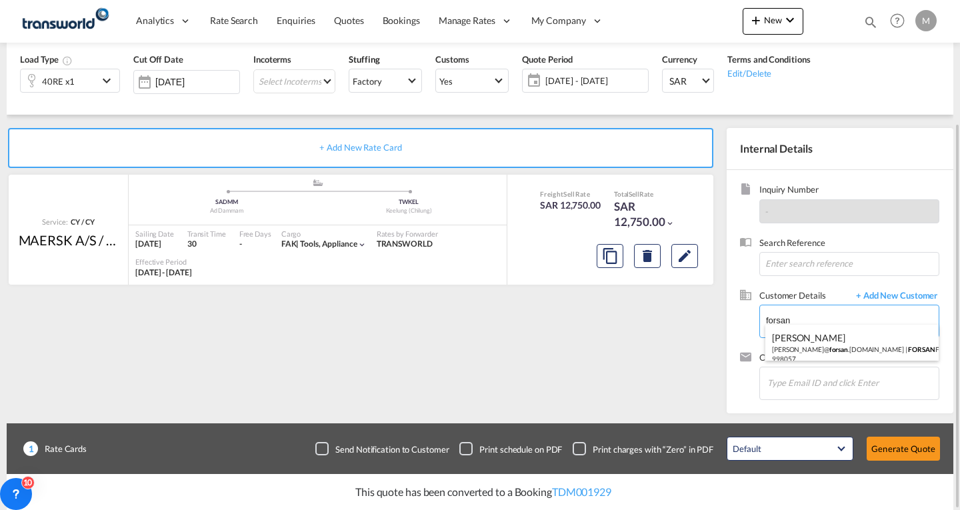
type input "FORSAN FOODS & CONSUMER PRODUCTS [DOMAIN_NAME]., [PERSON_NAME], [PERSON_NAME][E…"
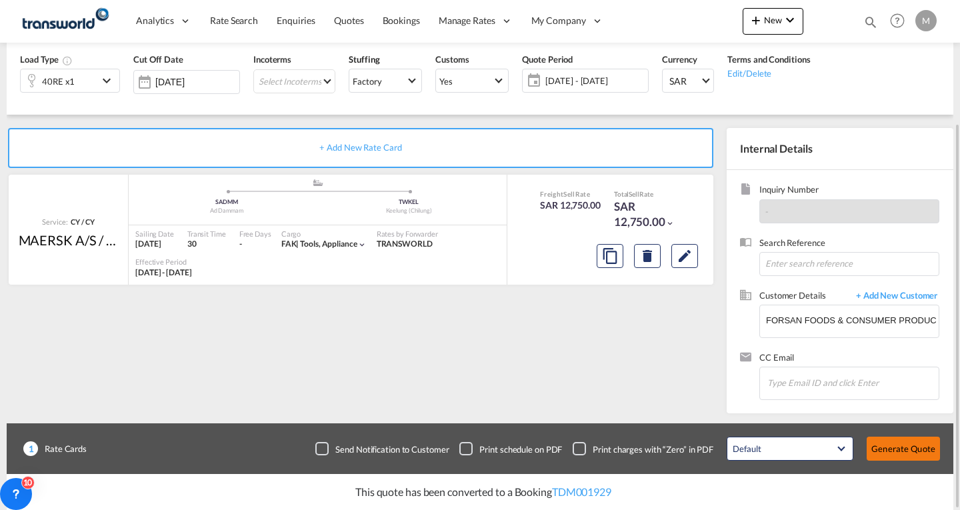
click at [916, 450] on button "Generate Quote" at bounding box center [903, 449] width 73 height 24
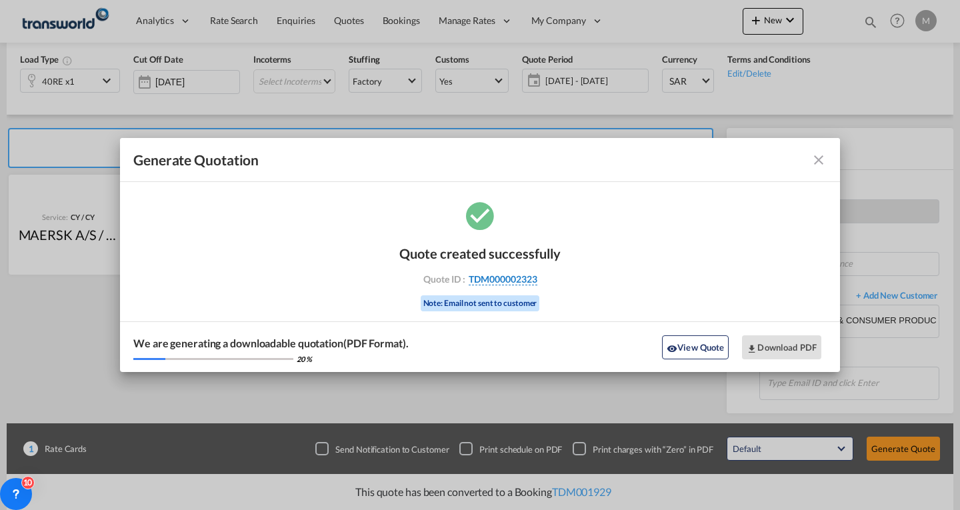
click at [502, 281] on span "TDM000002323" at bounding box center [503, 279] width 69 height 12
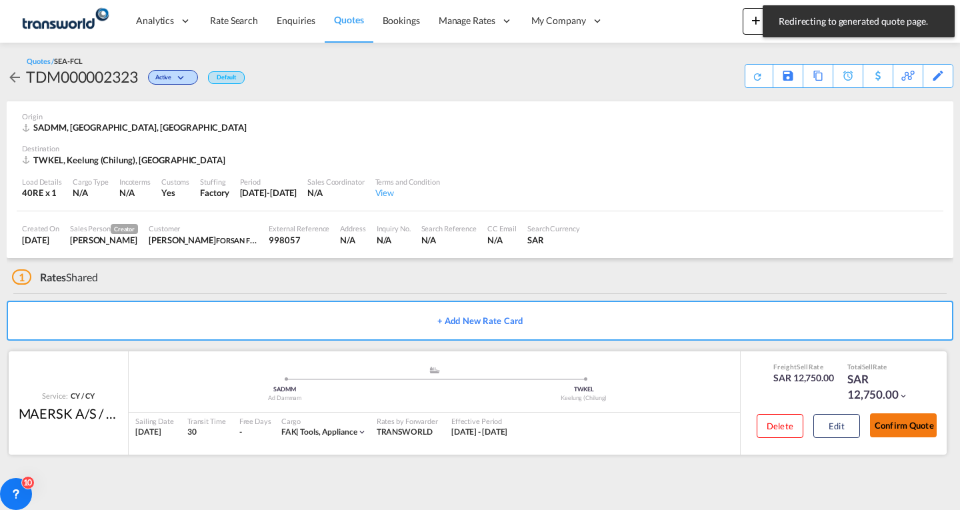
click at [899, 424] on button "Confirm Quote" at bounding box center [903, 426] width 67 height 24
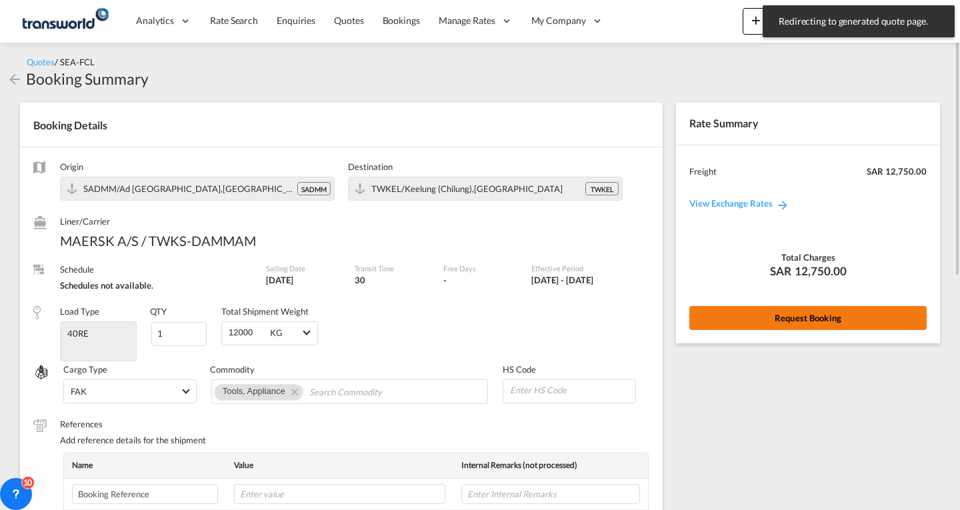
click at [800, 313] on button "Request Booking" at bounding box center [808, 318] width 237 height 24
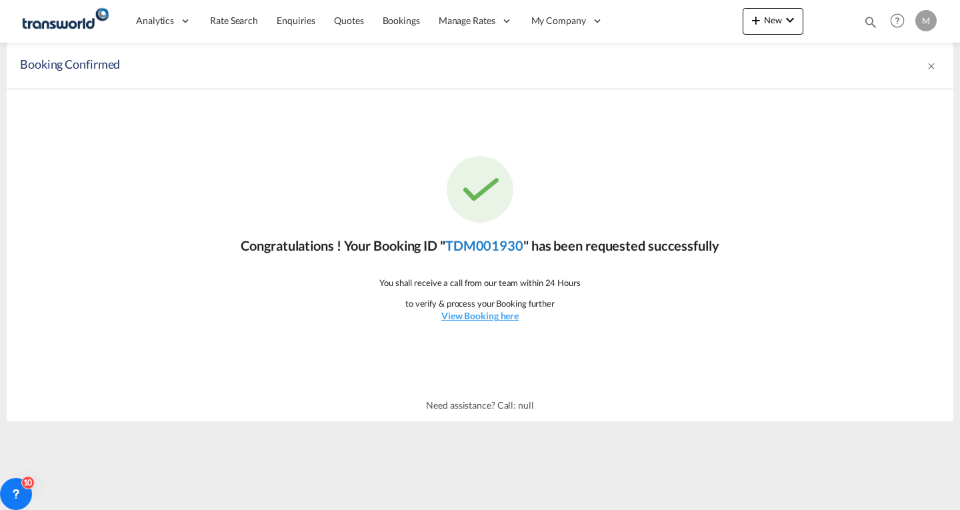
click at [504, 241] on link "TDM001930" at bounding box center [485, 245] width 78 height 16
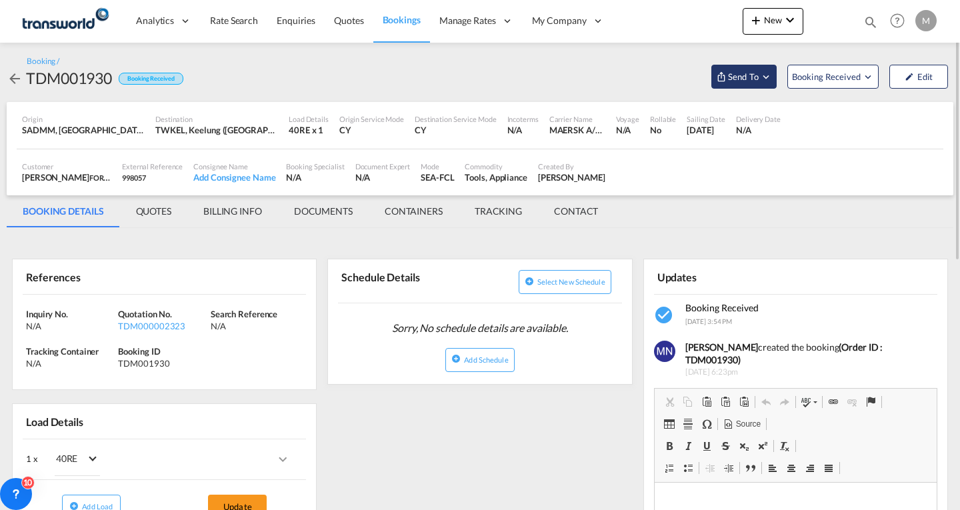
click at [752, 67] on button "Send To" at bounding box center [744, 77] width 65 height 24
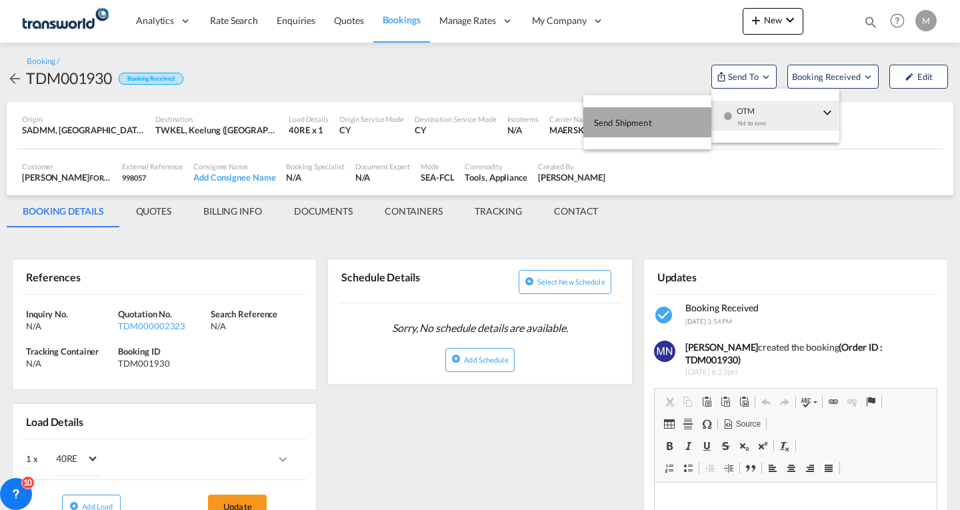
click at [636, 124] on span "Send Shipment" at bounding box center [623, 122] width 58 height 21
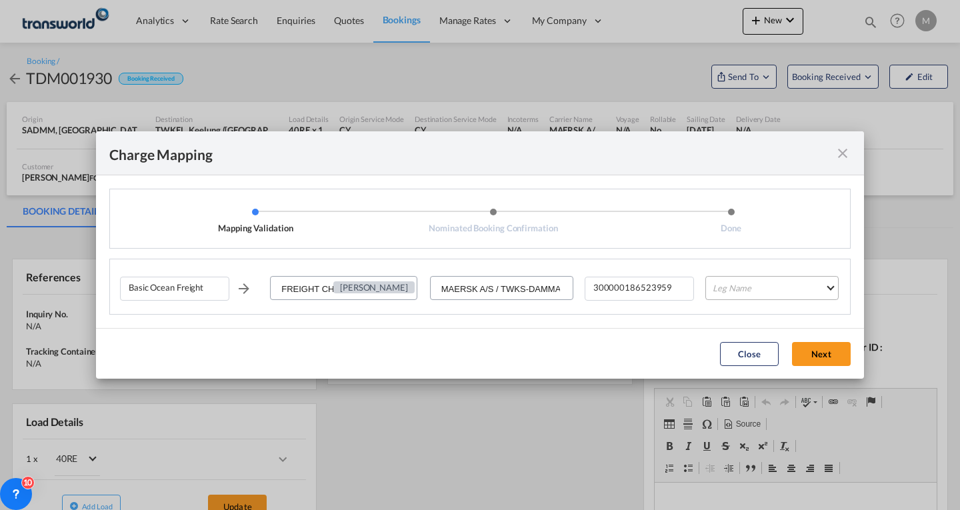
click at [736, 293] on md-select "Leg Name HANDLING ORIGIN VESSEL HANDLING DESTINATION OTHERS TL PICK UP CUSTOMS …" at bounding box center [772, 288] width 133 height 24
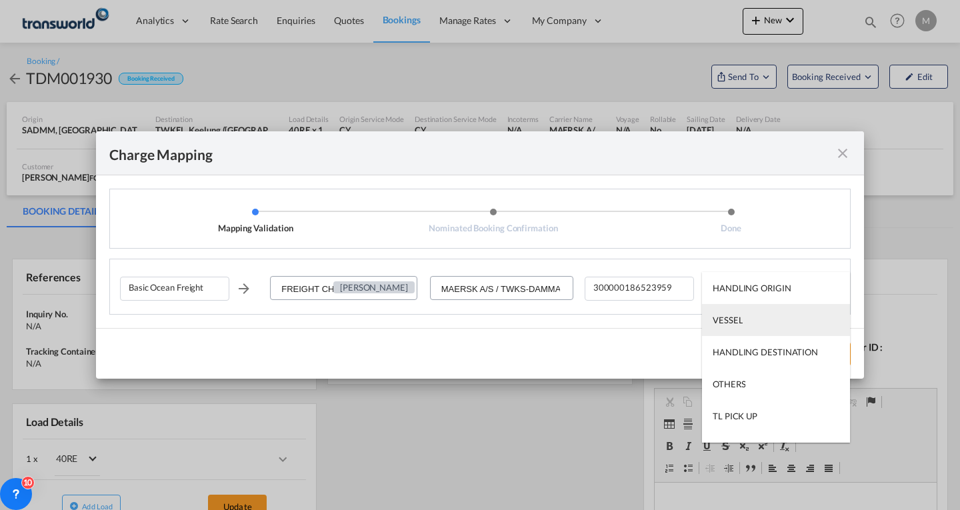
click at [736, 317] on div "VESSEL" at bounding box center [728, 320] width 30 height 12
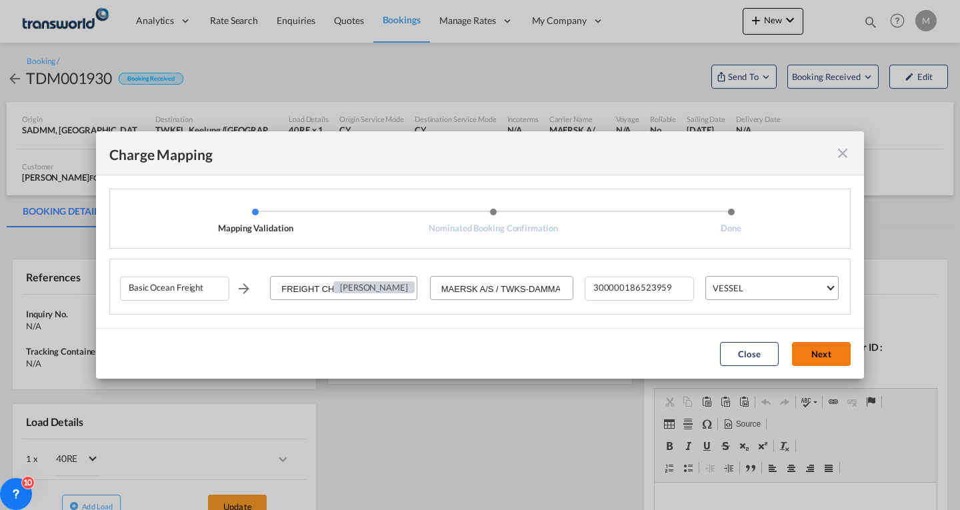
drag, startPoint x: 830, startPoint y: 352, endPoint x: 823, endPoint y: 356, distance: 7.8
click at [830, 351] on button "Next" at bounding box center [821, 354] width 59 height 24
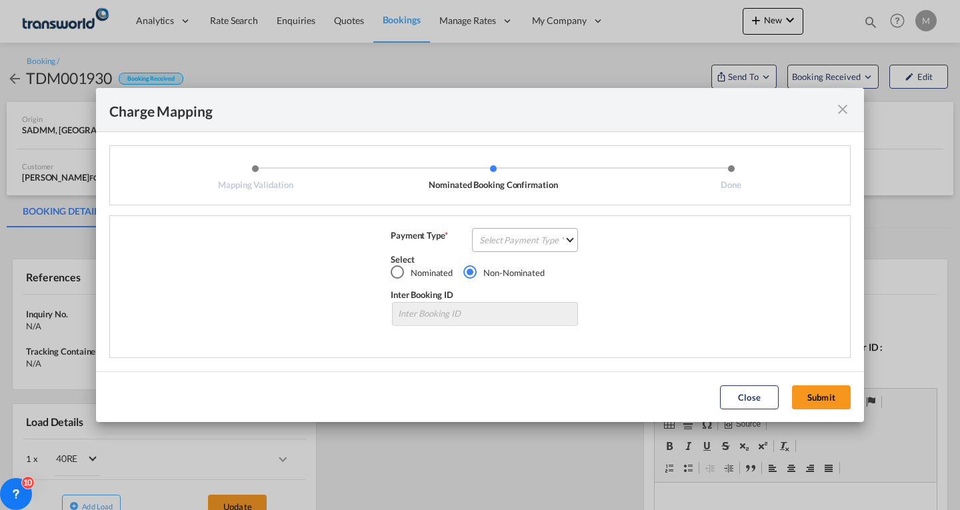
click at [531, 239] on md-select "Select Payment Type COLLECT PREPAID" at bounding box center [525, 240] width 106 height 24
click at [512, 269] on div "PREPAID" at bounding box center [498, 271] width 35 height 12
click at [814, 392] on button "Submit" at bounding box center [821, 398] width 59 height 24
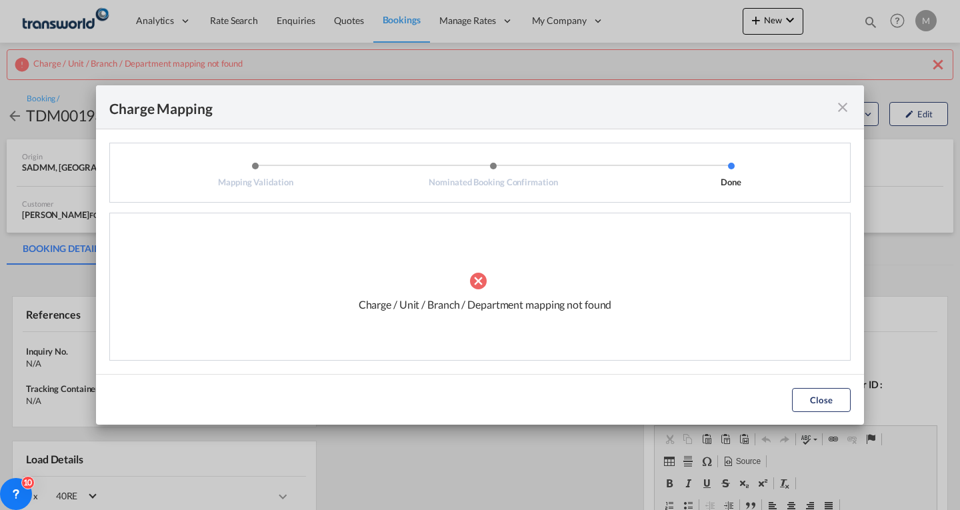
click at [841, 103] on md-icon "icon-close fg-AAA8AD cursor" at bounding box center [843, 107] width 16 height 16
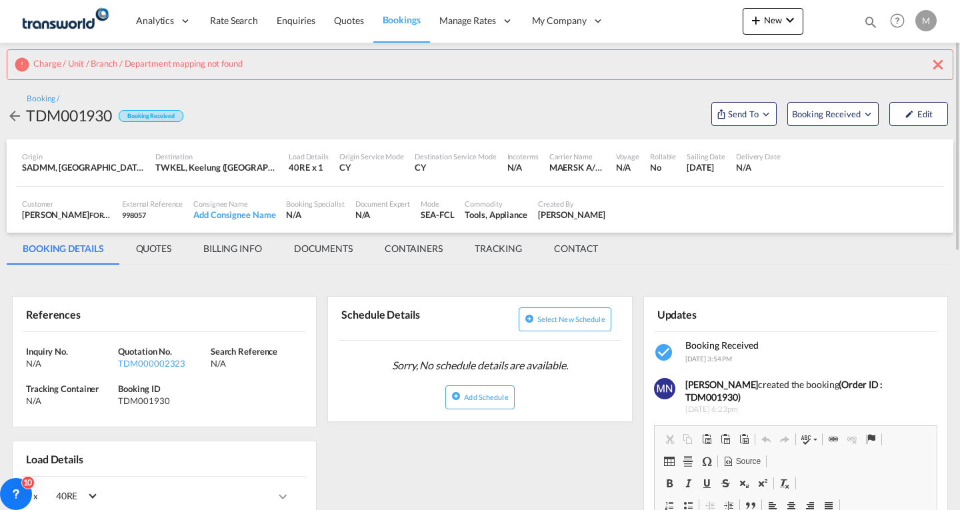
click at [939, 62] on md-icon "icon-close" at bounding box center [938, 65] width 16 height 16
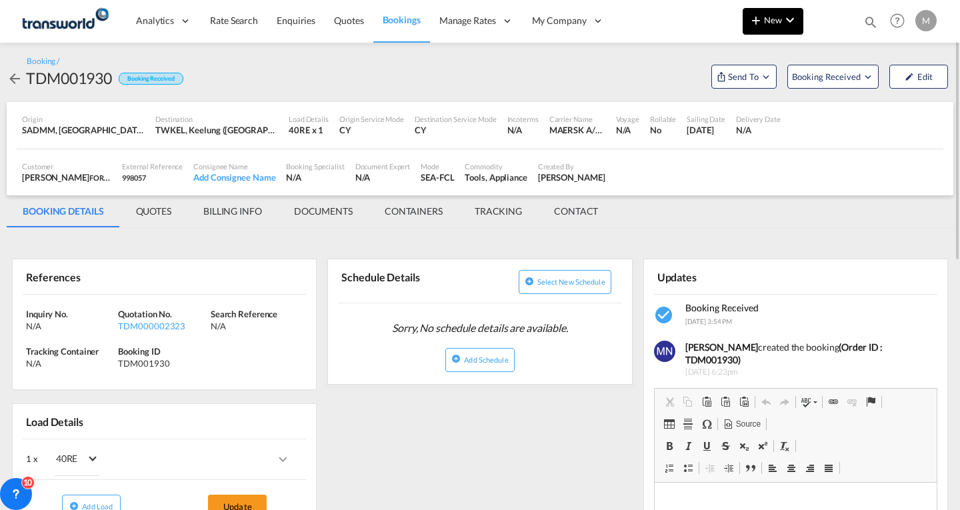
click at [778, 25] on span "New" at bounding box center [773, 20] width 50 height 11
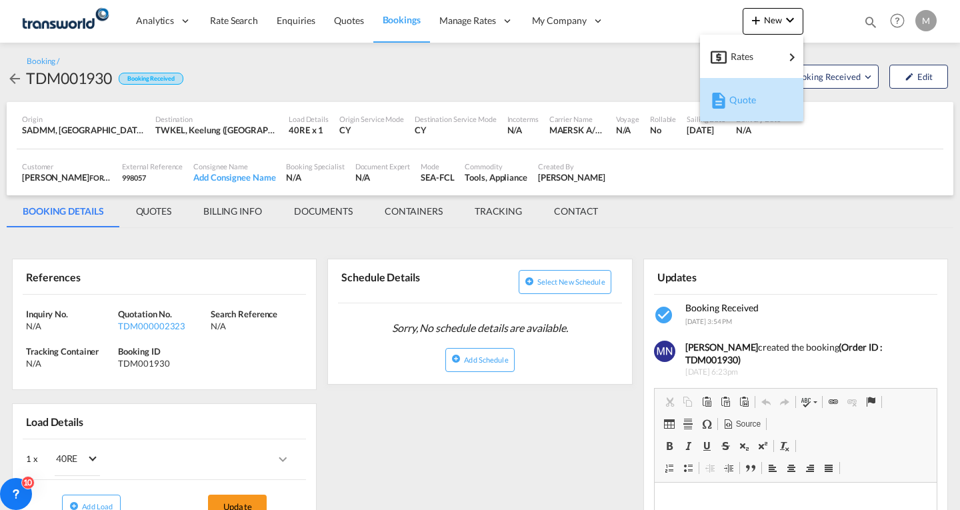
click at [729, 94] on div "Quote" at bounding box center [752, 99] width 82 height 33
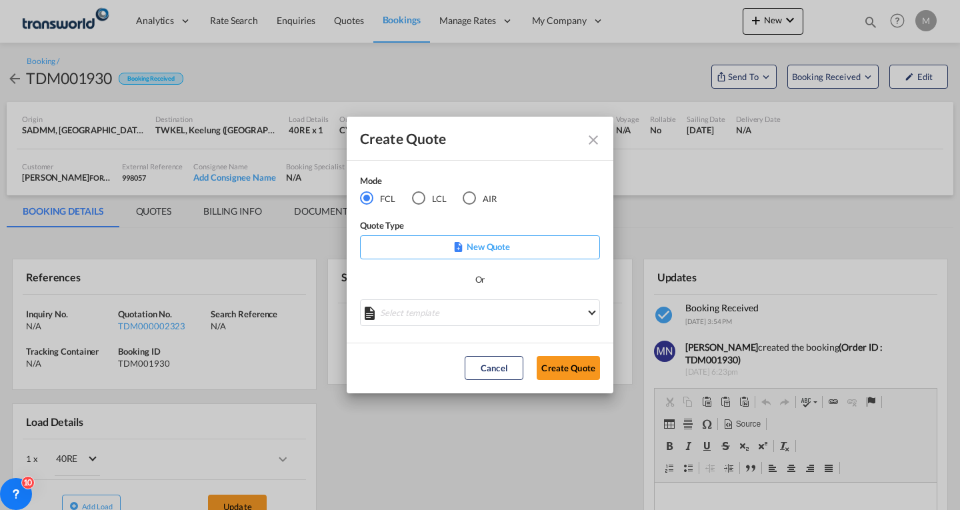
click at [485, 251] on p "New Quote" at bounding box center [480, 246] width 231 height 13
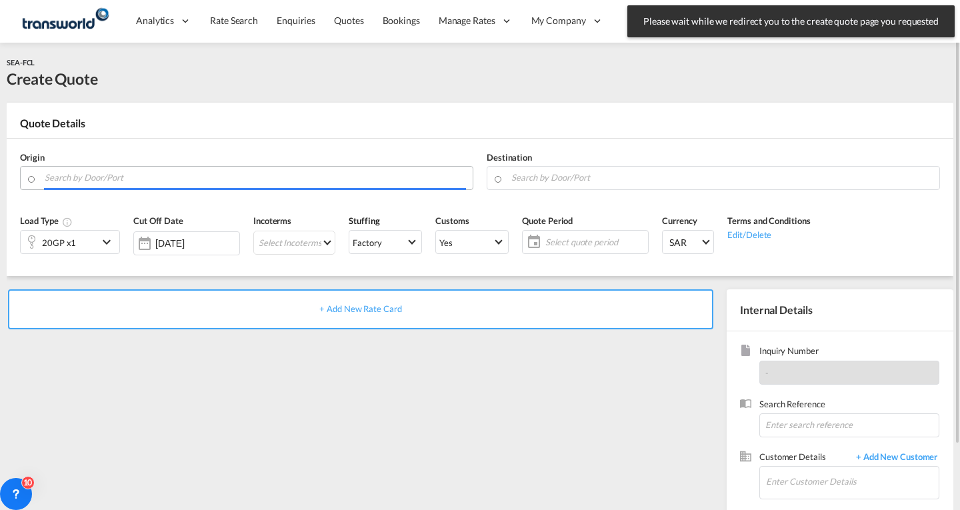
click at [151, 175] on input "Search by Door/Port" at bounding box center [256, 177] width 422 height 23
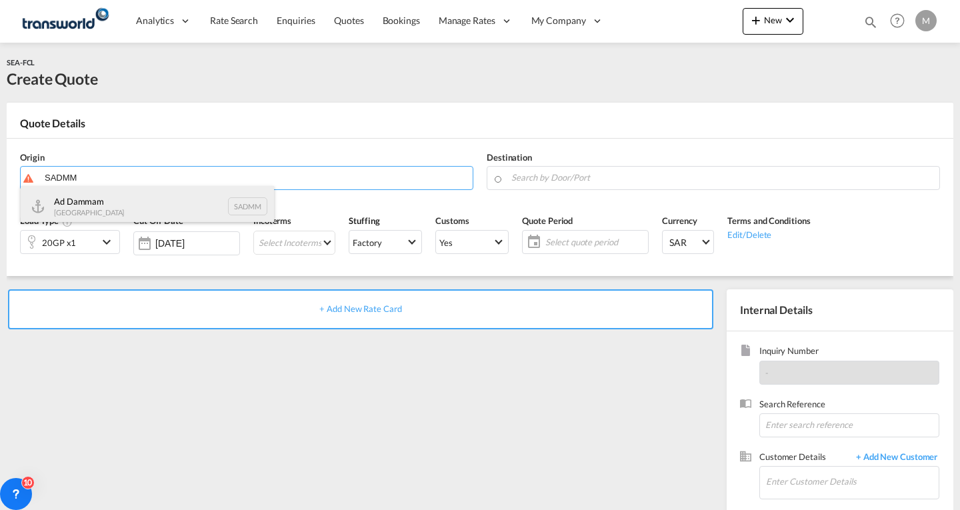
click at [113, 201] on div "Ad Dammam [GEOGRAPHIC_DATA] SADMM" at bounding box center [147, 206] width 253 height 40
type input "Ad Dammam, SADMM"
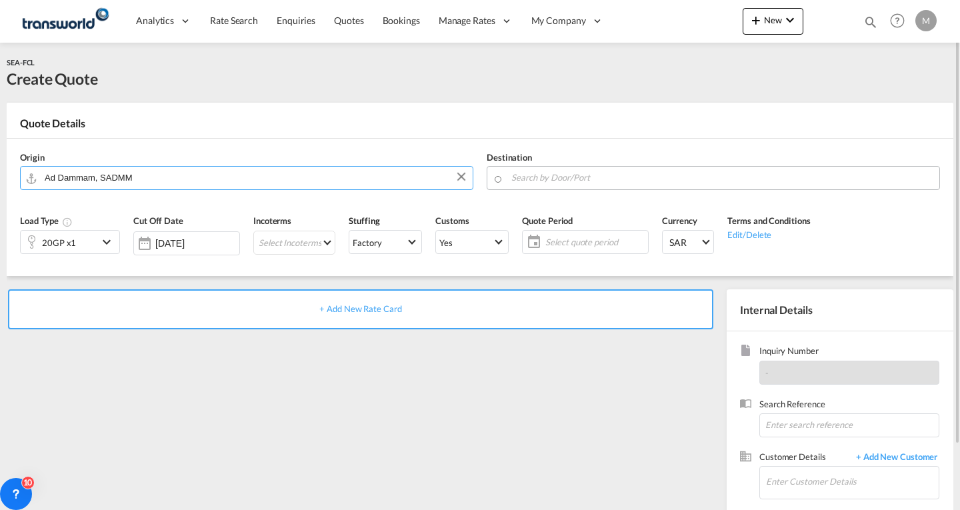
click at [568, 179] on input "Search by Door/Port" at bounding box center [723, 177] width 422 height 23
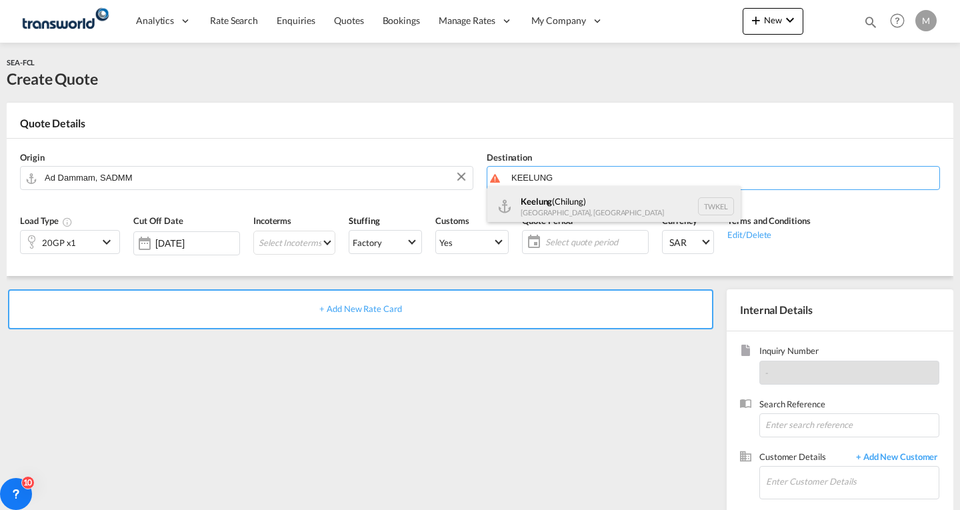
click at [584, 209] on div "Keelung ([GEOGRAPHIC_DATA]) [GEOGRAPHIC_DATA], [GEOGRAPHIC_DATA] TWKEL" at bounding box center [614, 206] width 253 height 40
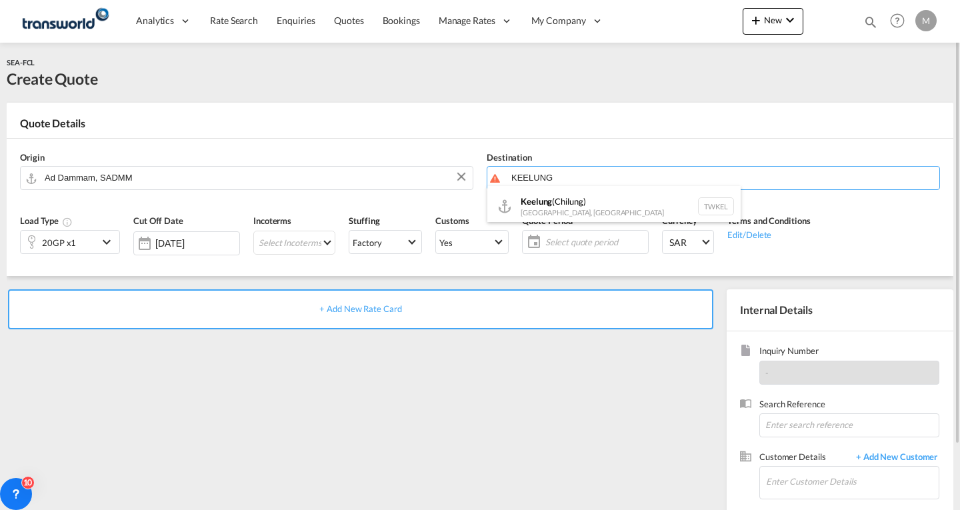
type input "Keelung (Chilung), TWKEL"
click at [49, 241] on div "20GP x1" at bounding box center [59, 242] width 34 height 19
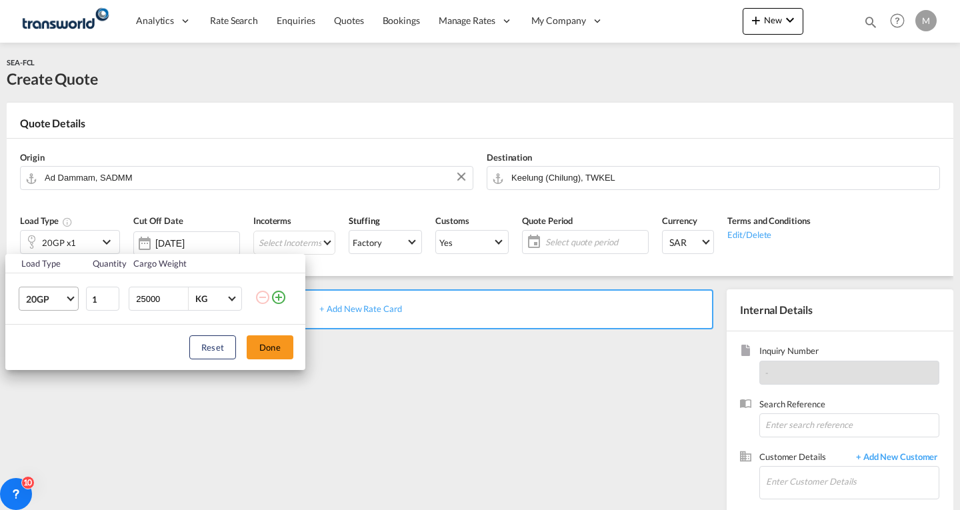
click at [49, 303] on span "20GP" at bounding box center [45, 299] width 39 height 13
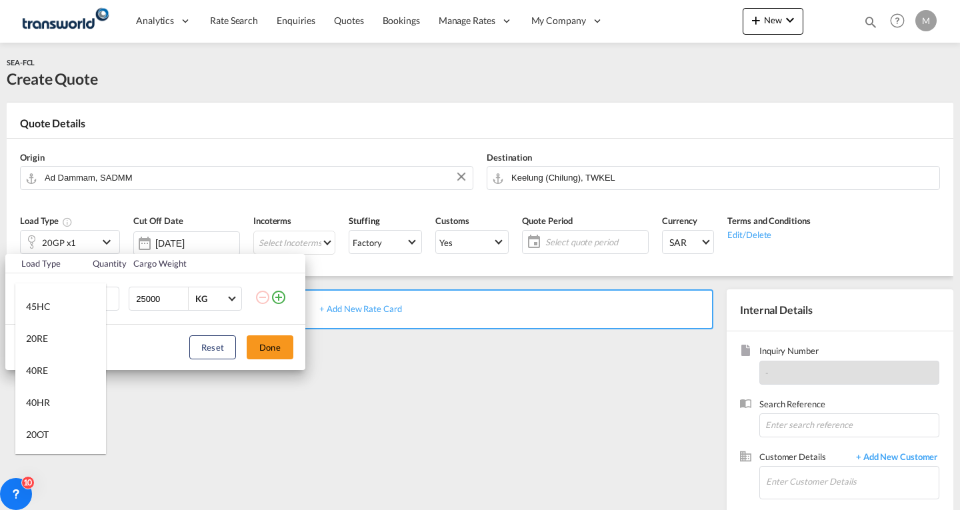
scroll to position [103, 0]
click at [57, 357] on md-option "40RE" at bounding box center [60, 357] width 91 height 32
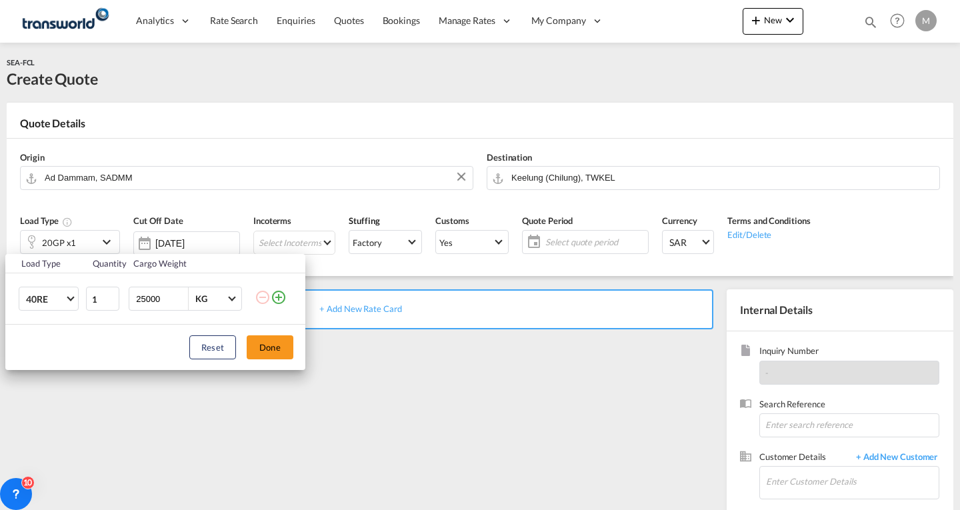
drag, startPoint x: 162, startPoint y: 293, endPoint x: 131, endPoint y: 299, distance: 32.0
click at [131, 299] on div "25000 KG KG" at bounding box center [185, 299] width 113 height 24
type input "12000"
click at [264, 346] on button "Done" at bounding box center [270, 347] width 47 height 24
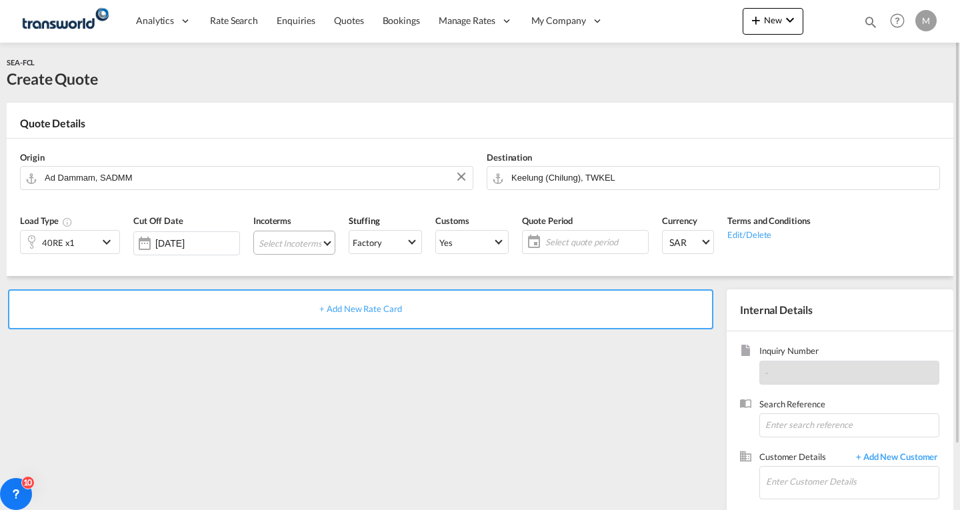
click at [292, 245] on md-select "Select Incoterms CPT - export Carrier Paid to FCA - import Free Carrier FOB - i…" at bounding box center [294, 243] width 82 height 24
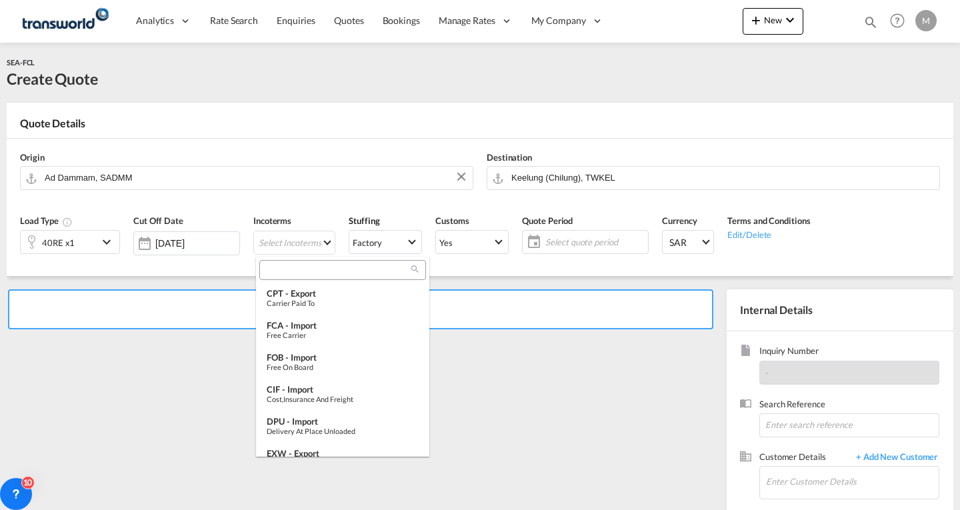
click at [295, 264] on input "search" at bounding box center [337, 270] width 148 height 12
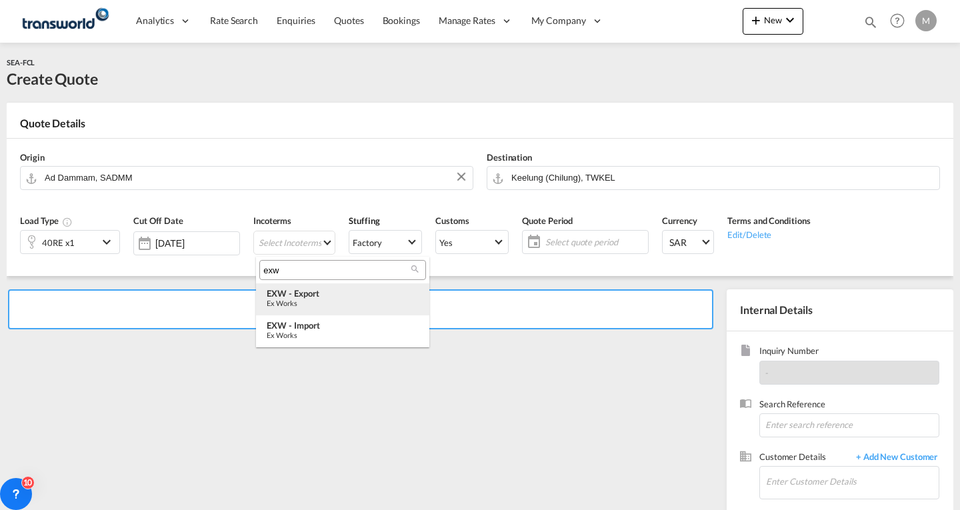
type input "exw"
click at [305, 302] on div "Ex Works" at bounding box center [343, 303] width 152 height 9
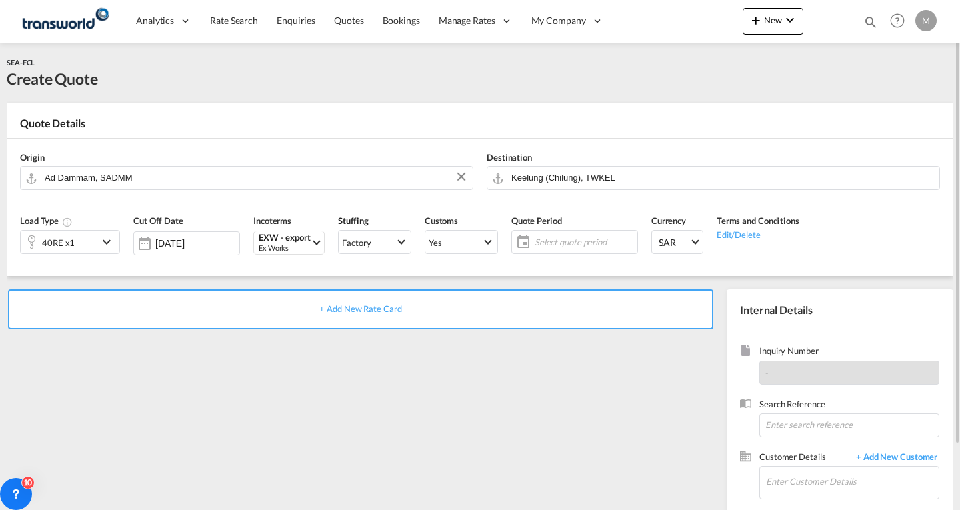
click at [554, 243] on span "Select quote period" at bounding box center [584, 242] width 99 height 12
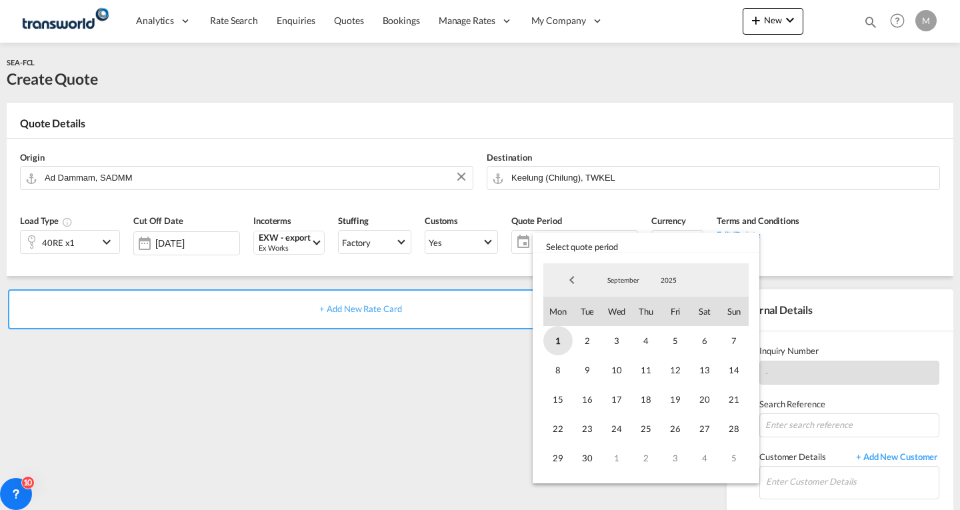
click at [560, 341] on span "1" at bounding box center [558, 340] width 29 height 29
click at [594, 452] on span "30" at bounding box center [587, 458] width 29 height 29
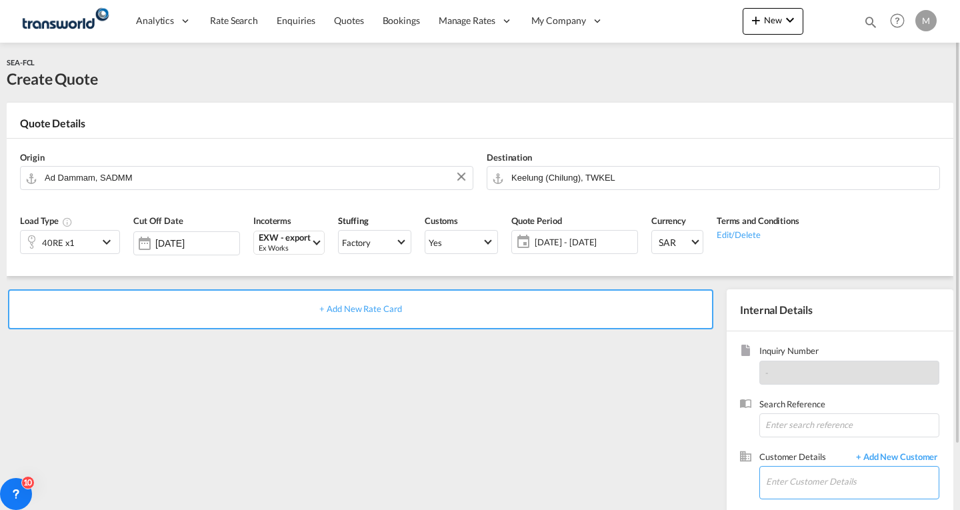
click at [800, 473] on input "Enter Customer Details" at bounding box center [852, 482] width 173 height 30
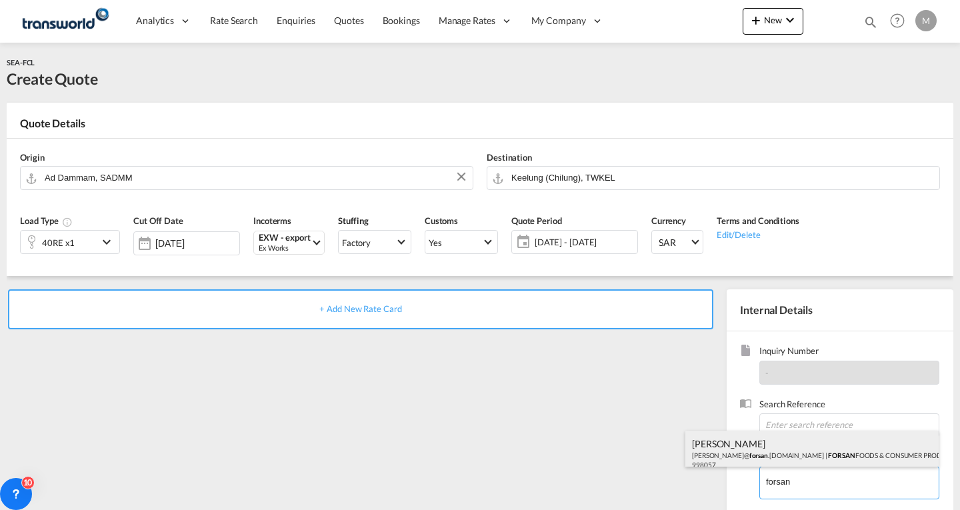
click at [765, 453] on div "[PERSON_NAME] [PERSON_NAME]@ forsan .[DOMAIN_NAME] | FORSAN FOODS & CONSUMER PR…" at bounding box center [812, 453] width 253 height 45
type input "FORSAN FOODS & CONSUMER PRODUCTS [DOMAIN_NAME]., [PERSON_NAME], [PERSON_NAME][E…"
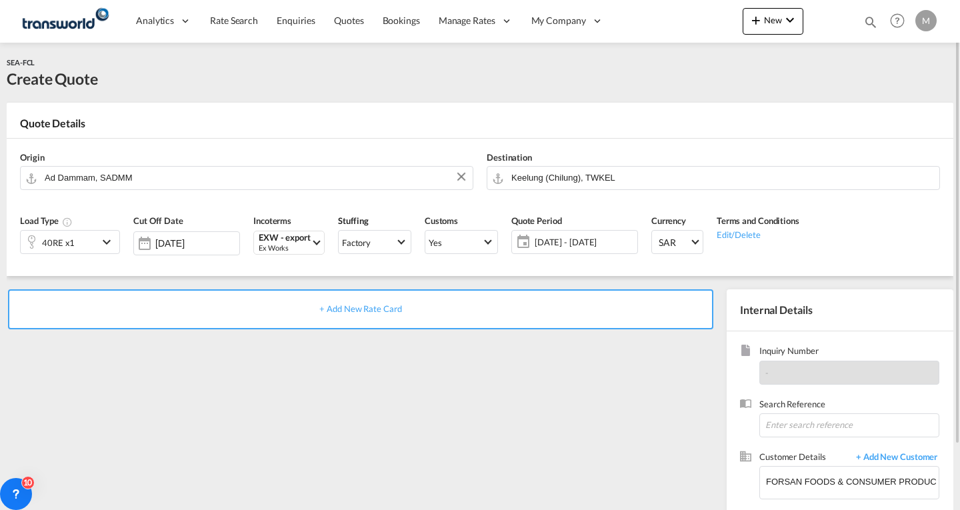
click at [372, 314] on span "+ Add New Rate Card" at bounding box center [360, 308] width 82 height 11
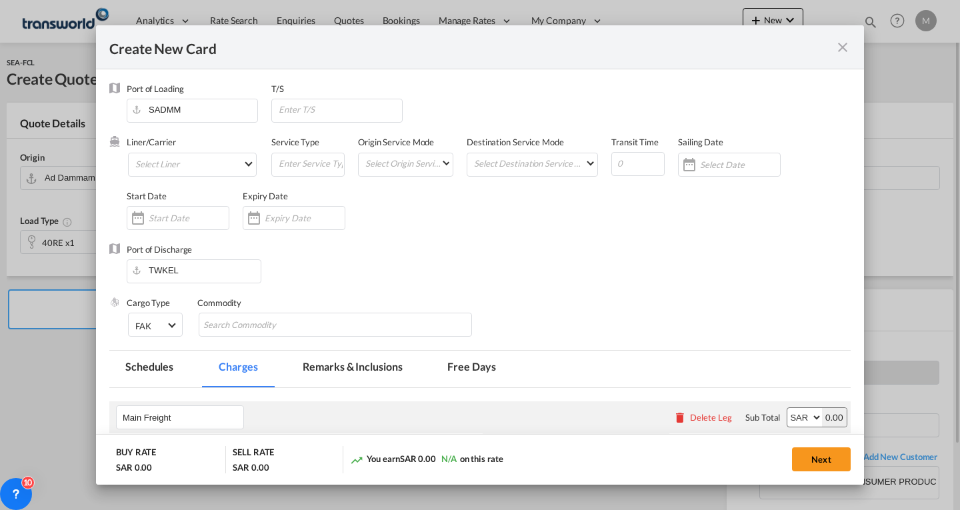
type input "Basic Ocean Freight"
select select "per equipment"
click at [164, 160] on md-select "Select Liner 2HM LOGISTICS D.O.O 2HM LOGISTICS D.O.O. / TWKS-KOPER 3P LOGISTICS…" at bounding box center [192, 165] width 129 height 24
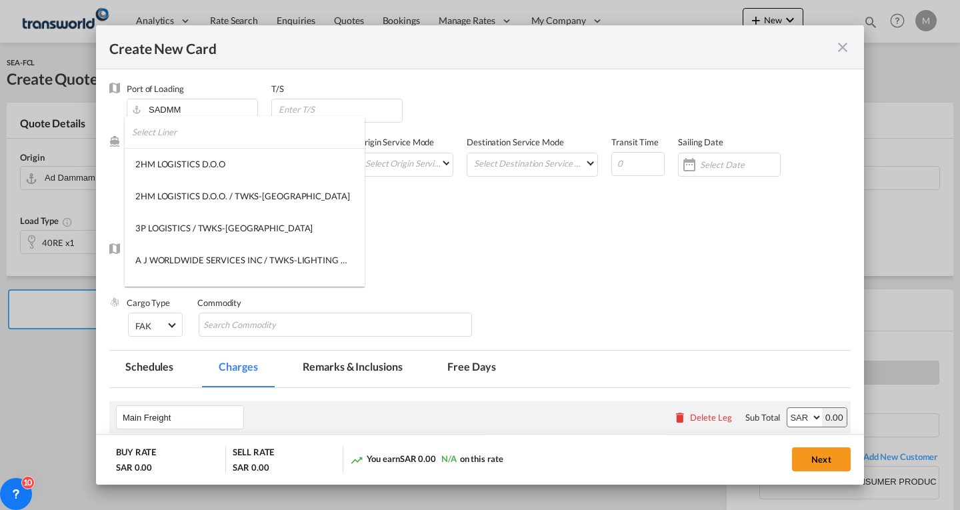
click at [167, 139] on input "search" at bounding box center [248, 132] width 233 height 32
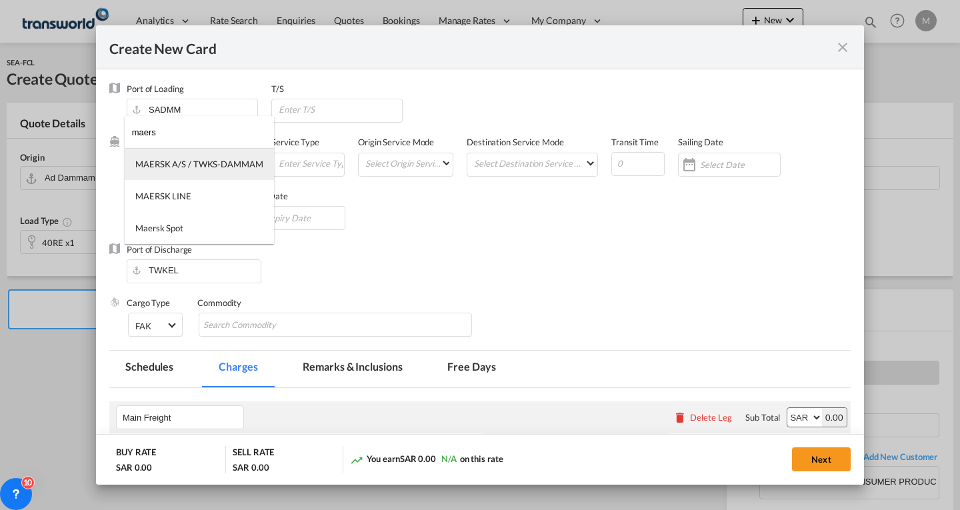
type input "maers"
click at [187, 165] on div "MAERSK A/S / TWKS-DAMMAM" at bounding box center [199, 164] width 128 height 12
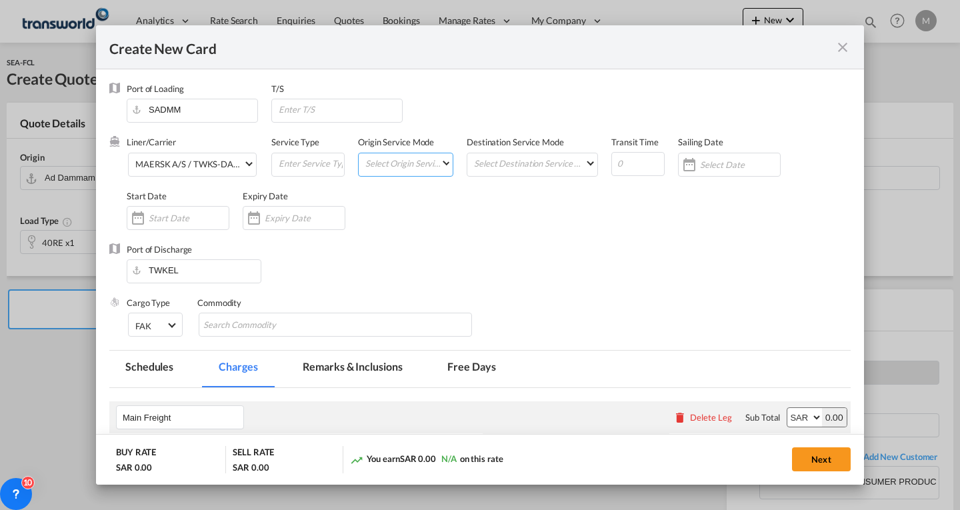
click at [408, 167] on md-select "Select Origin Service Mode SD [GEOGRAPHIC_DATA]" at bounding box center [408, 162] width 89 height 19
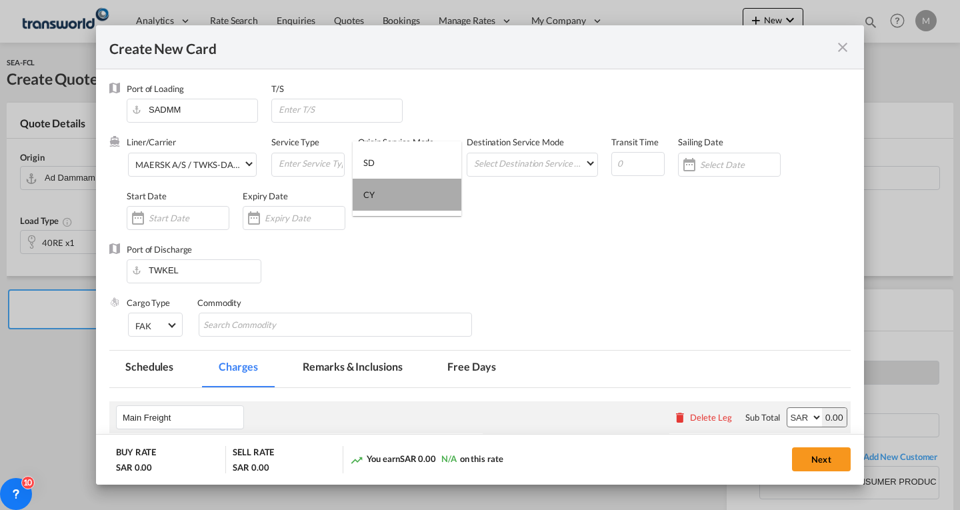
click at [381, 195] on md-option "CY" at bounding box center [407, 195] width 109 height 32
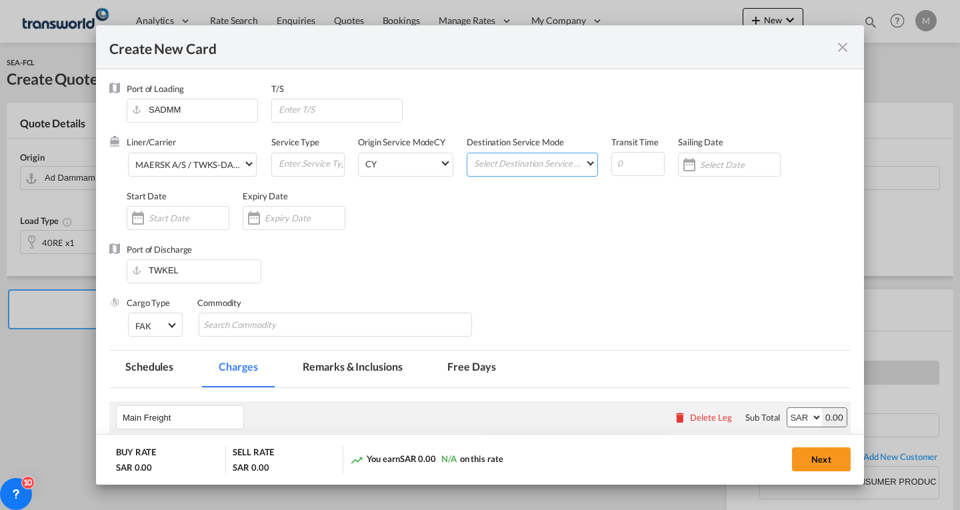
click at [513, 167] on md-select "Select Destination Service Mode SD [GEOGRAPHIC_DATA]" at bounding box center [535, 162] width 125 height 19
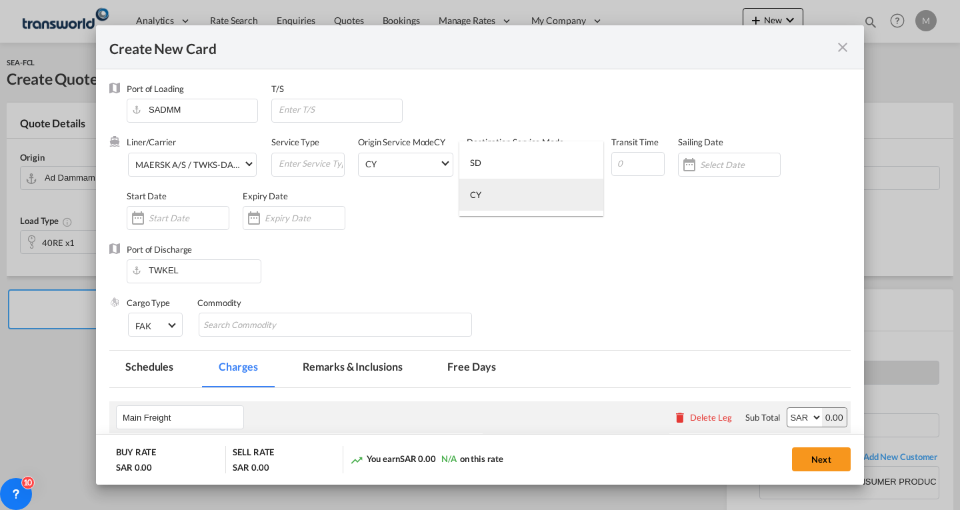
click at [478, 191] on div "CY" at bounding box center [475, 195] width 11 height 12
drag, startPoint x: 704, startPoint y: 164, endPoint x: 740, endPoint y: 169, distance: 36.3
click at [704, 164] on input "Create New Card ..." at bounding box center [740, 164] width 80 height 11
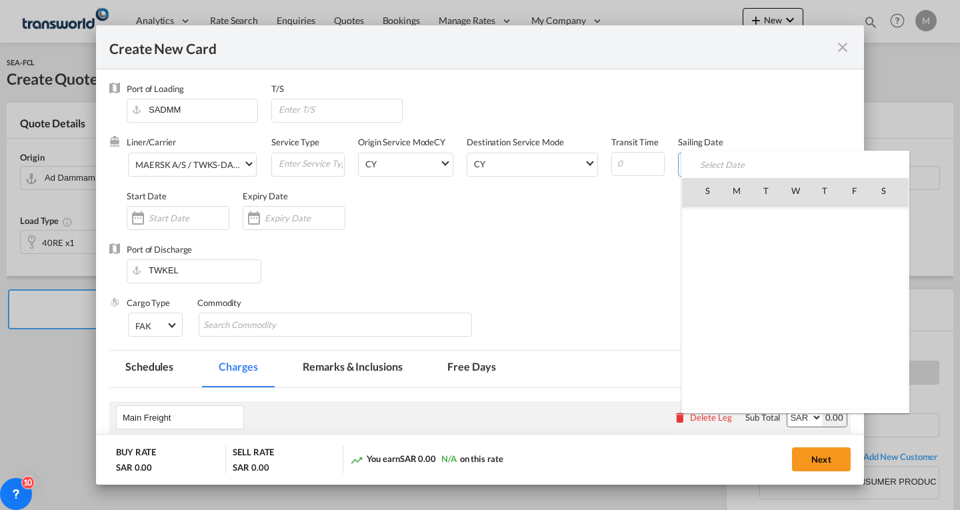
scroll to position [308953, 0]
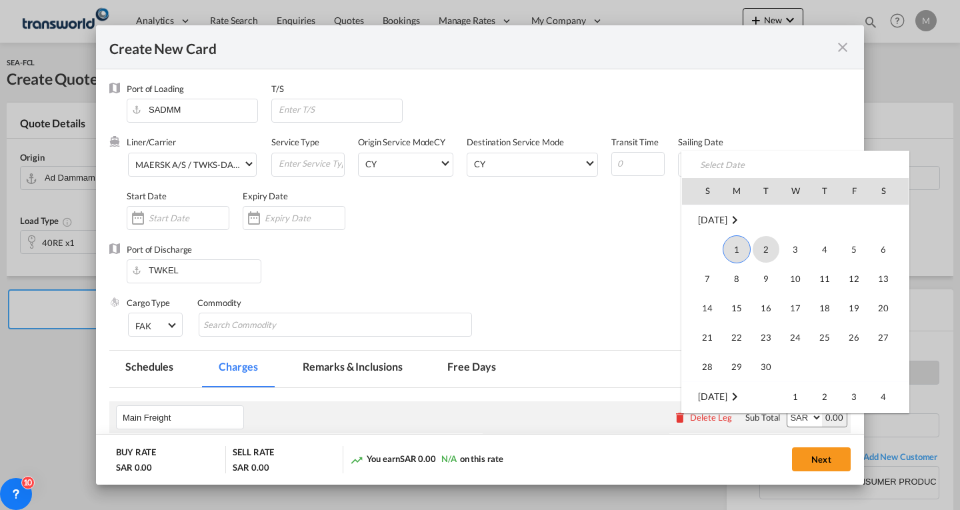
click at [763, 246] on span "2" at bounding box center [766, 249] width 27 height 27
type input "[DATE]"
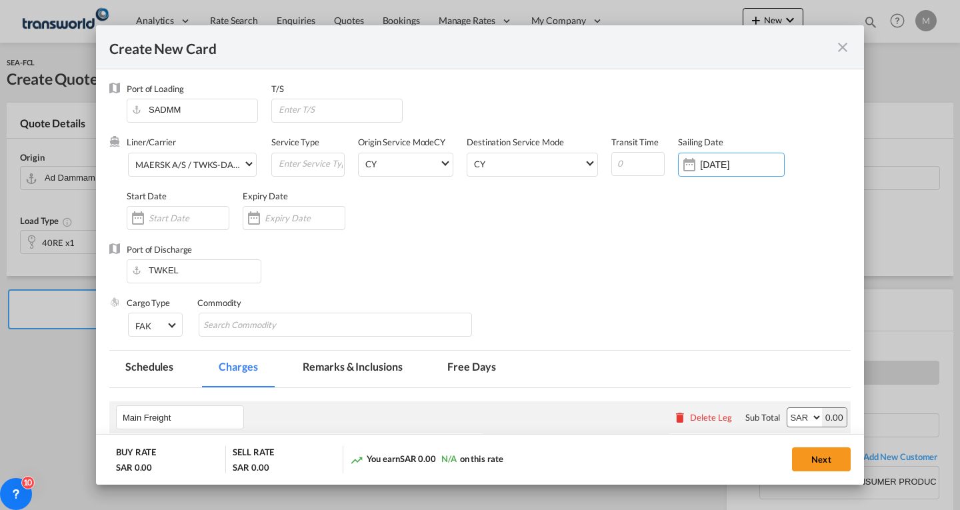
click at [191, 219] on input "Create New Card ..." at bounding box center [189, 218] width 80 height 11
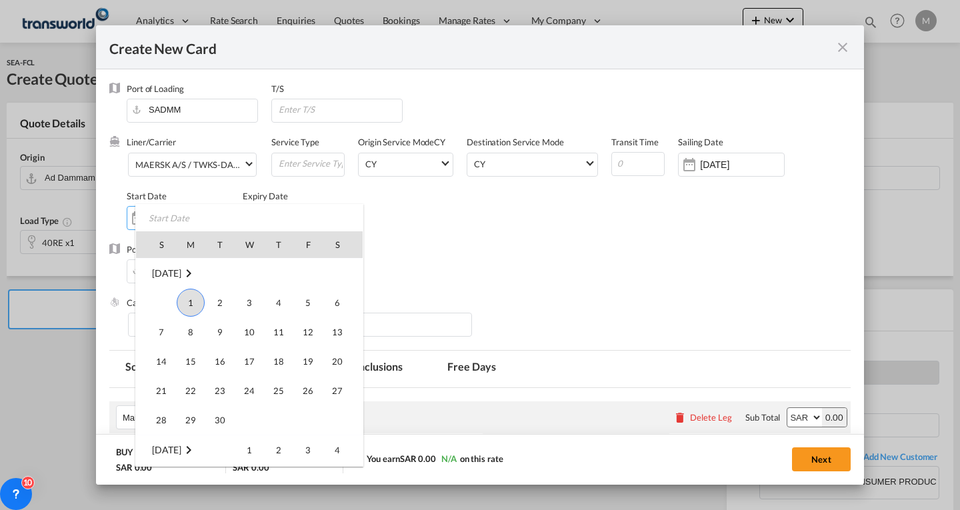
click at [190, 305] on span "1" at bounding box center [191, 303] width 28 height 28
type input "[DATE]"
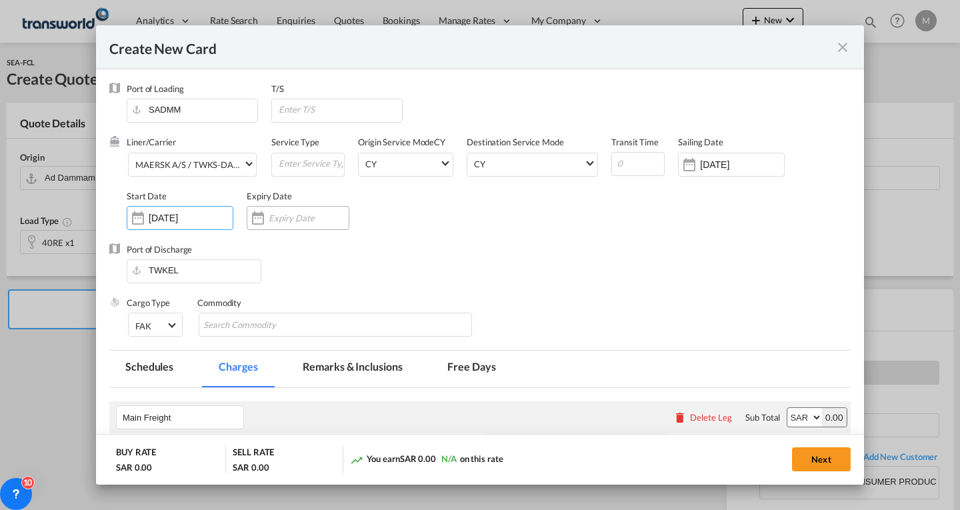
click at [287, 215] on input "Create New Card ..." at bounding box center [309, 218] width 80 height 11
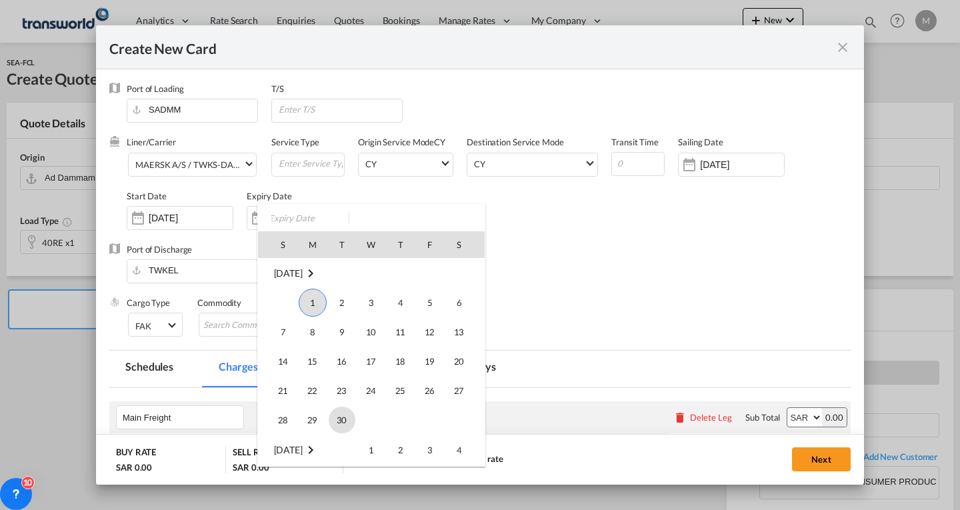
click at [341, 416] on span "30" at bounding box center [342, 420] width 27 height 27
type input "[DATE]"
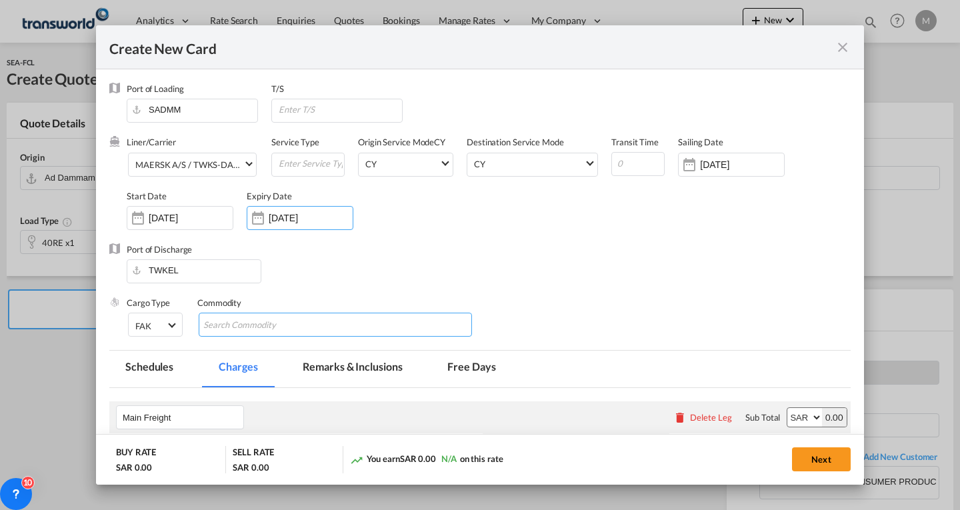
click at [233, 323] on input "Search Commodity" at bounding box center [264, 325] width 122 height 21
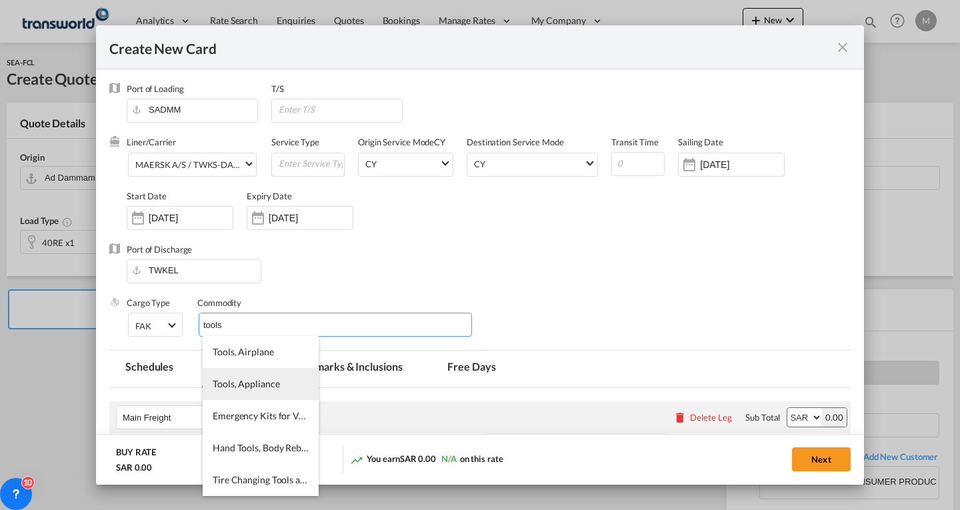
type input "tools"
click at [271, 386] on span "Tools, Appliance" at bounding box center [246, 383] width 67 height 11
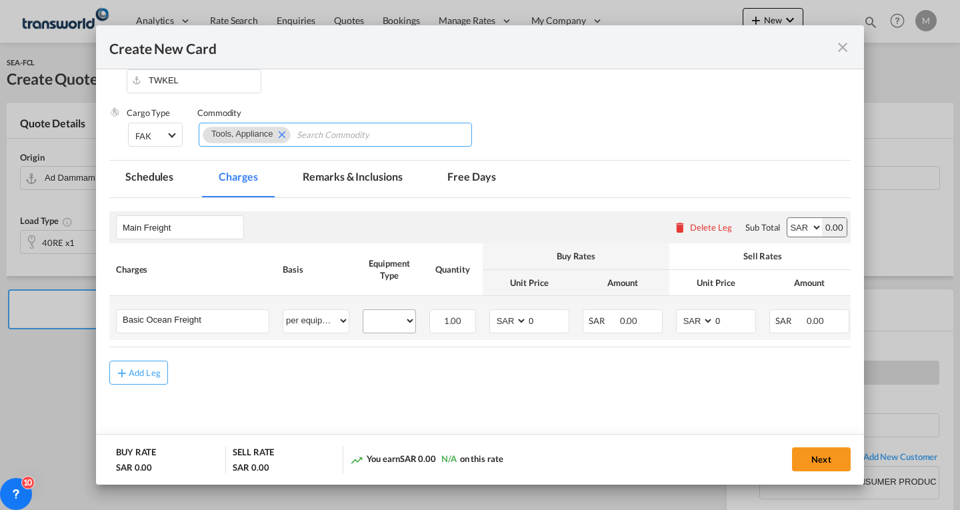
scroll to position [200, 0]
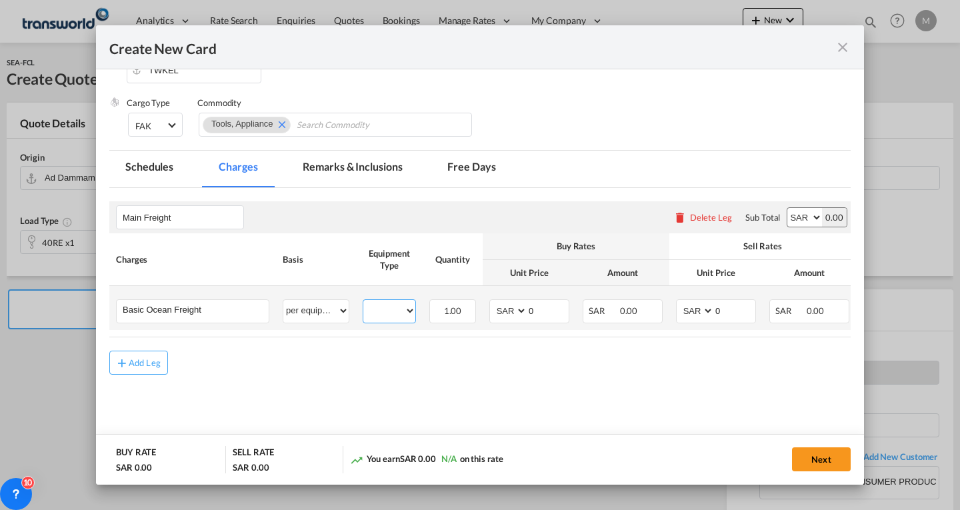
click at [382, 316] on select "40RE" at bounding box center [389, 311] width 52 height 18
select select "40RE"
click at [363, 302] on select "40RE" at bounding box center [389, 311] width 52 height 18
click at [500, 317] on select "AED AFN ALL AMD ANG AOA ARS AUD AWG AZN BAM BBD BDT BGN BHD BIF BMD BND [PERSON…" at bounding box center [509, 311] width 35 height 18
select select "string:USD"
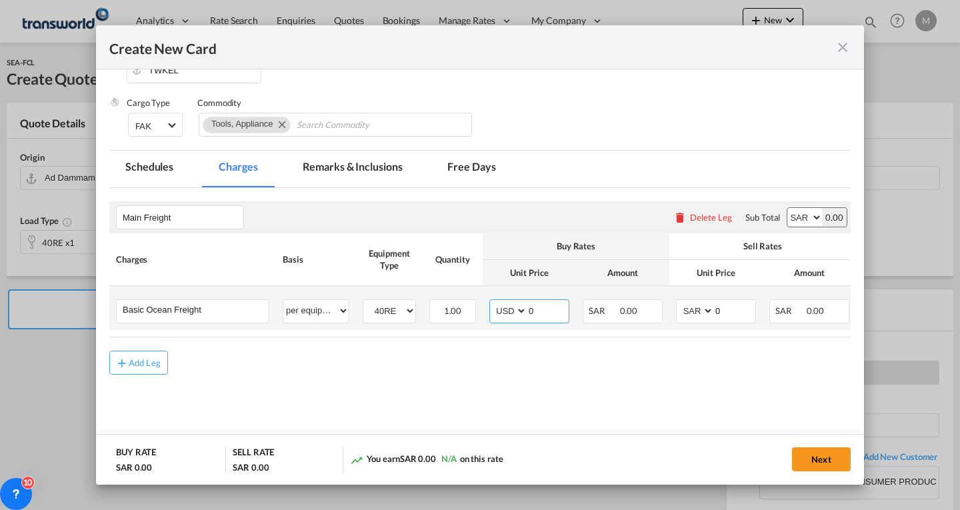
click at [492, 302] on select "AED AFN ALL AMD ANG AOA ARS AUD AWG AZN BAM BBD BDT BGN BHD BIF BMD BND [PERSON…" at bounding box center [509, 311] width 35 height 18
type input "2900"
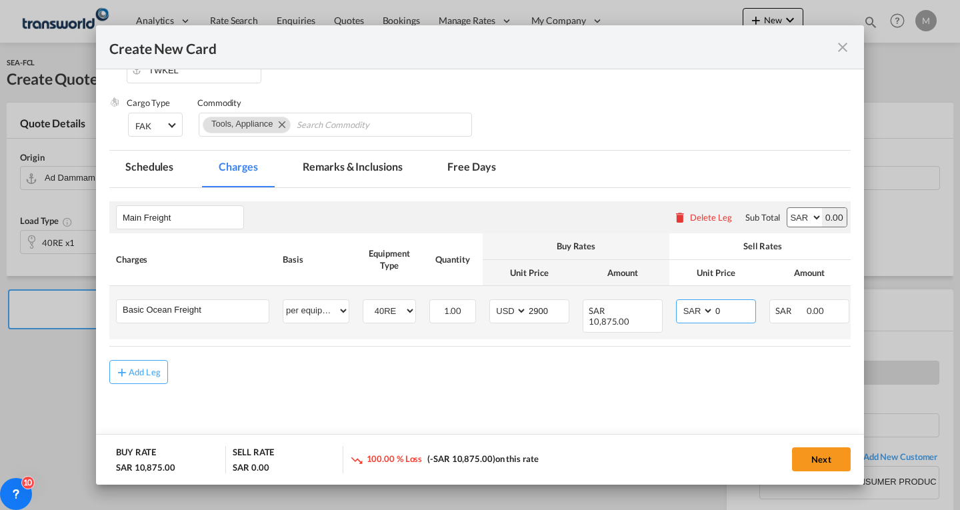
click at [684, 309] on select "AED AFN ALL AMD ANG AOA ARS AUD AWG AZN BAM BBD BDT BGN BHD BIF BMD BND [PERSON…" at bounding box center [696, 311] width 35 height 18
select select "string:USD"
click at [679, 302] on select "AED AFN ALL AMD ANG AOA ARS AUD AWG AZN BAM BBD BDT BGN BHD BIF BMD BND [PERSON…" at bounding box center [696, 311] width 35 height 18
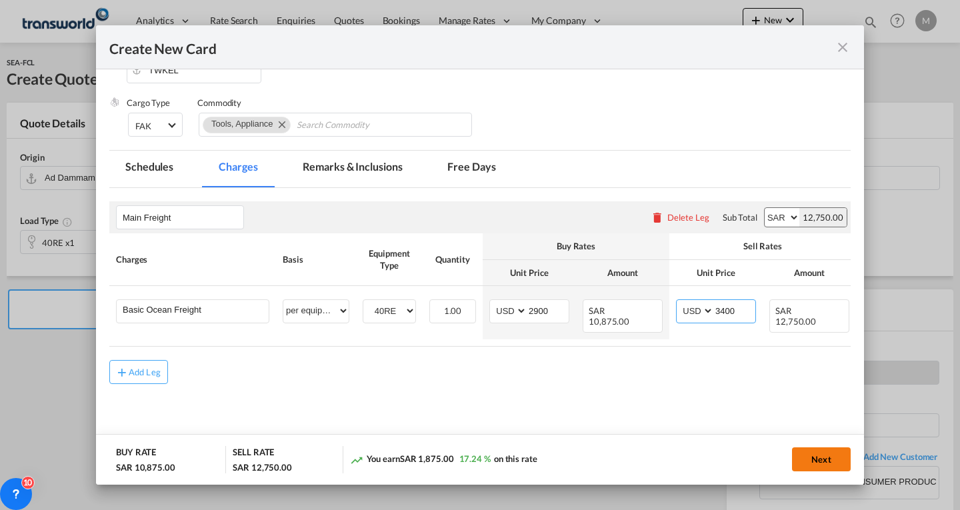
type input "3400"
click at [810, 464] on button "Next" at bounding box center [821, 460] width 59 height 24
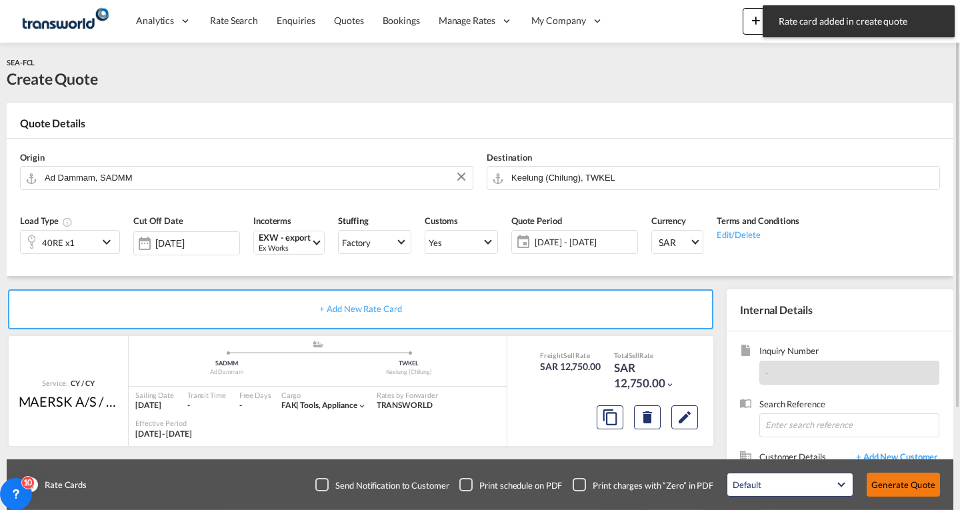
click at [888, 485] on button "Generate Quote" at bounding box center [903, 485] width 73 height 24
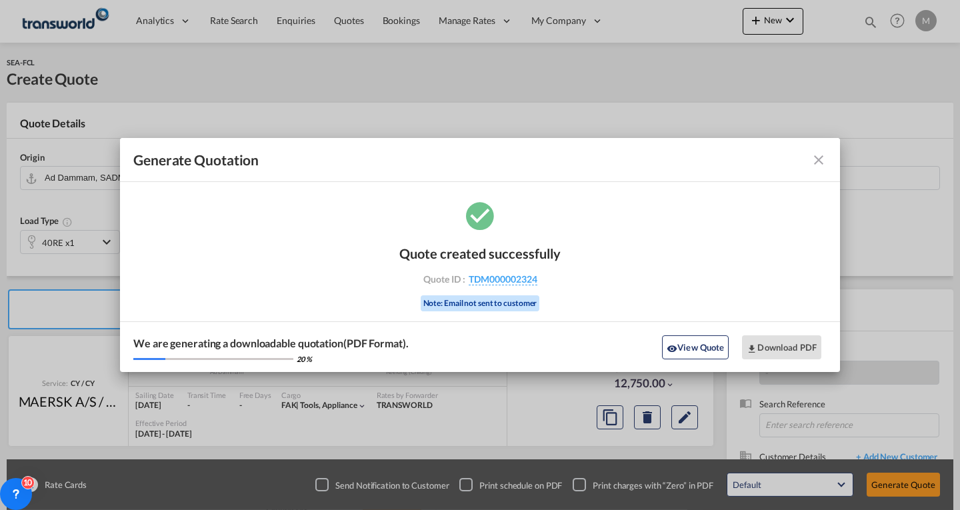
click at [522, 279] on span "TDM000002324" at bounding box center [503, 279] width 69 height 12
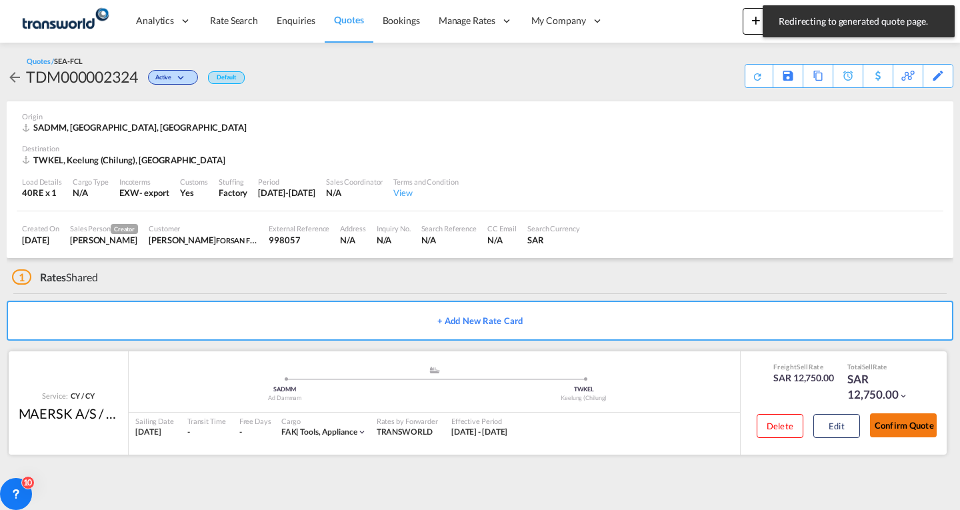
click at [886, 422] on button "Confirm Quote" at bounding box center [903, 426] width 67 height 24
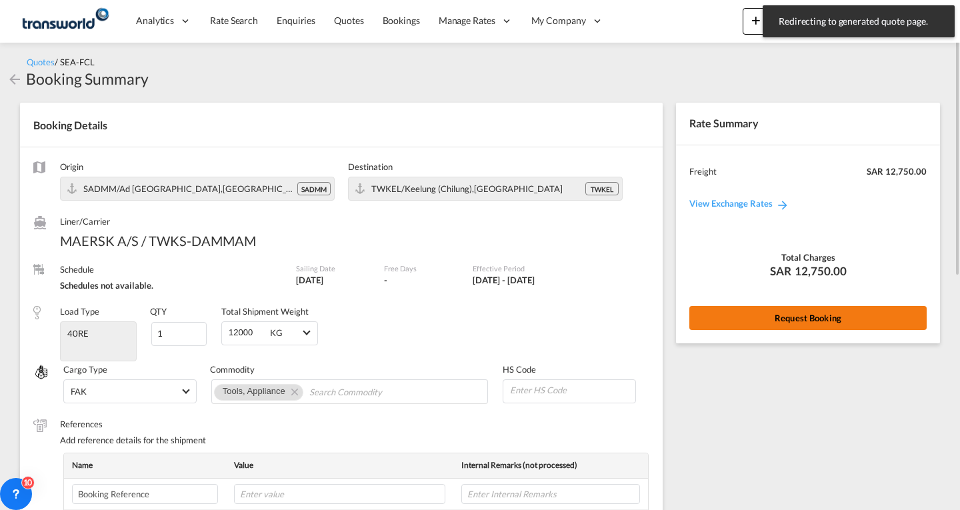
click at [796, 321] on button "Request Booking" at bounding box center [808, 318] width 237 height 24
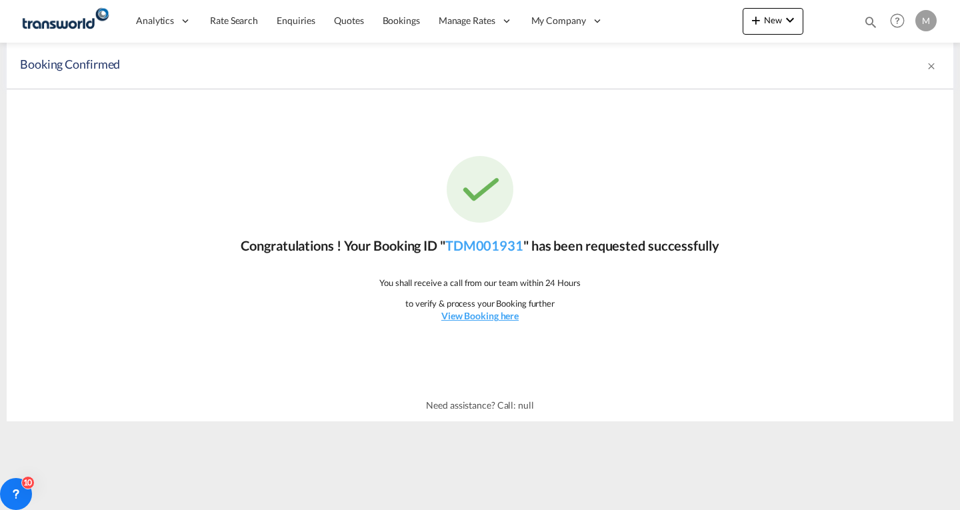
click at [498, 254] on p "Congratulations ! Your Booking ID " TDM001931 " has been requested successfully" at bounding box center [480, 245] width 478 height 19
click at [498, 249] on link "TDM001931" at bounding box center [485, 245] width 78 height 16
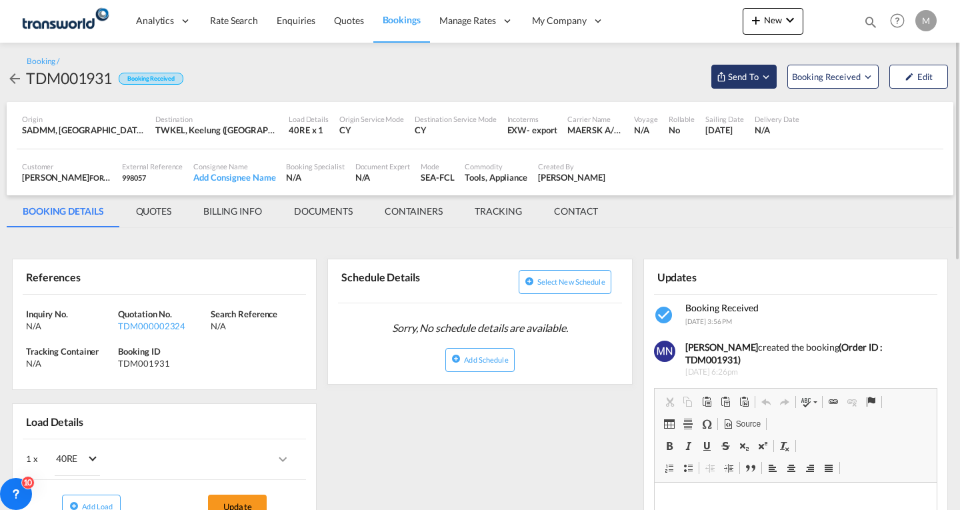
click at [753, 68] on button "Send To" at bounding box center [744, 77] width 65 height 24
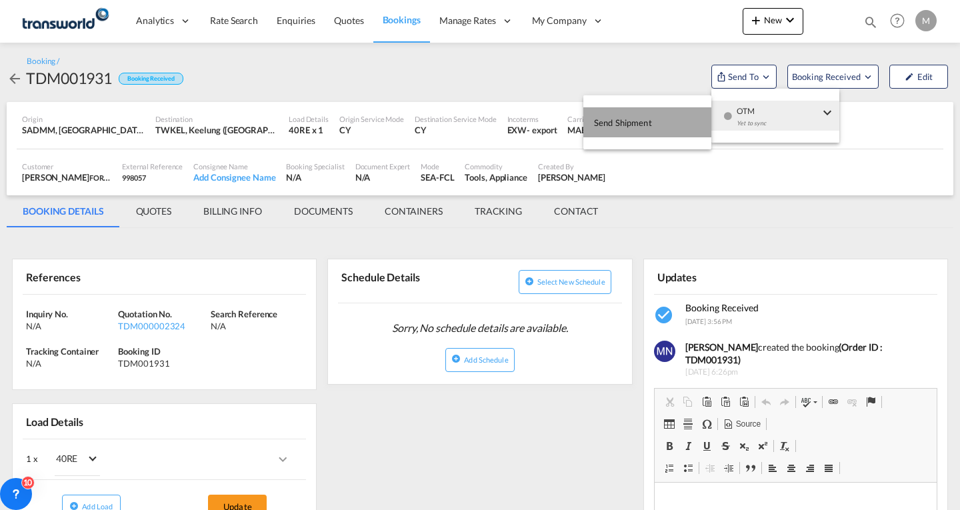
click at [640, 123] on span "Send Shipment" at bounding box center [623, 122] width 58 height 21
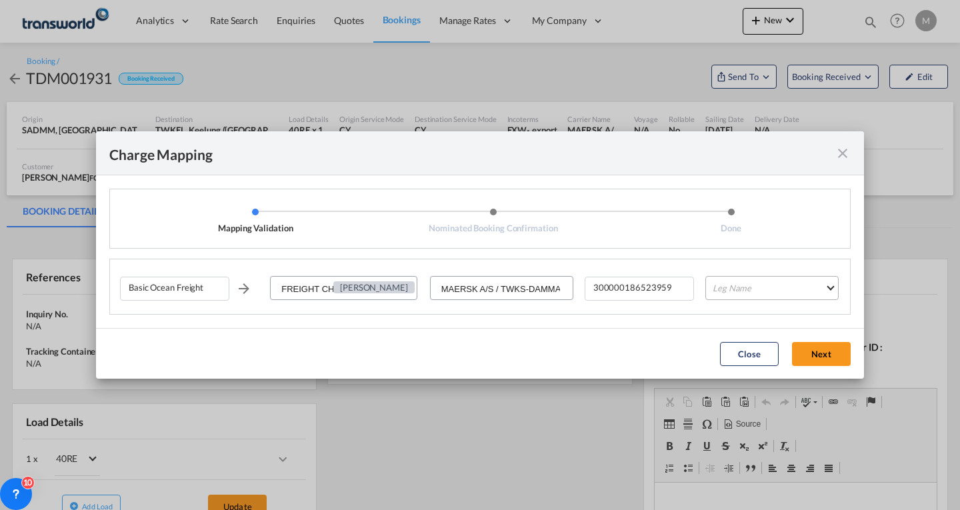
click at [746, 287] on md-select "Leg Name HANDLING ORIGIN VESSEL HANDLING DESTINATION OTHERS TL PICK UP CUSTOMS …" at bounding box center [772, 288] width 133 height 24
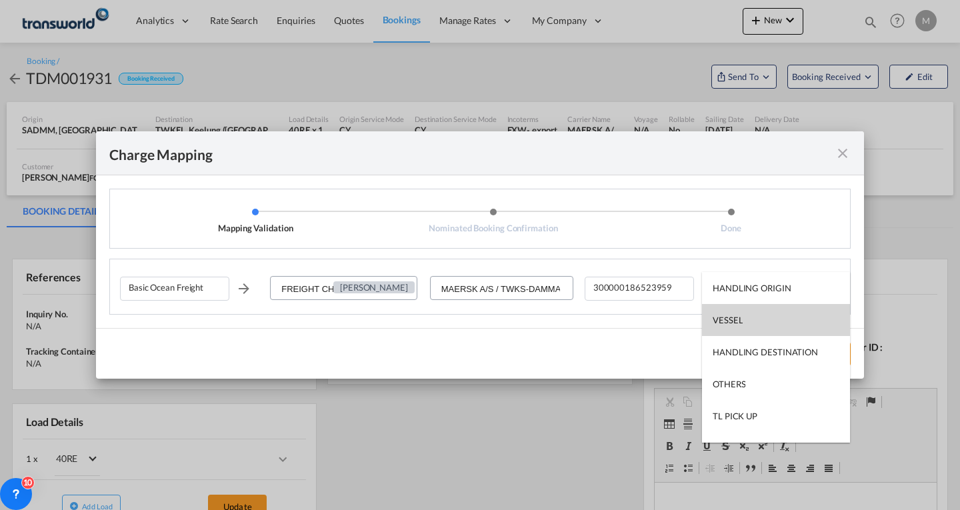
click at [731, 321] on div "VESSEL" at bounding box center [728, 320] width 30 height 12
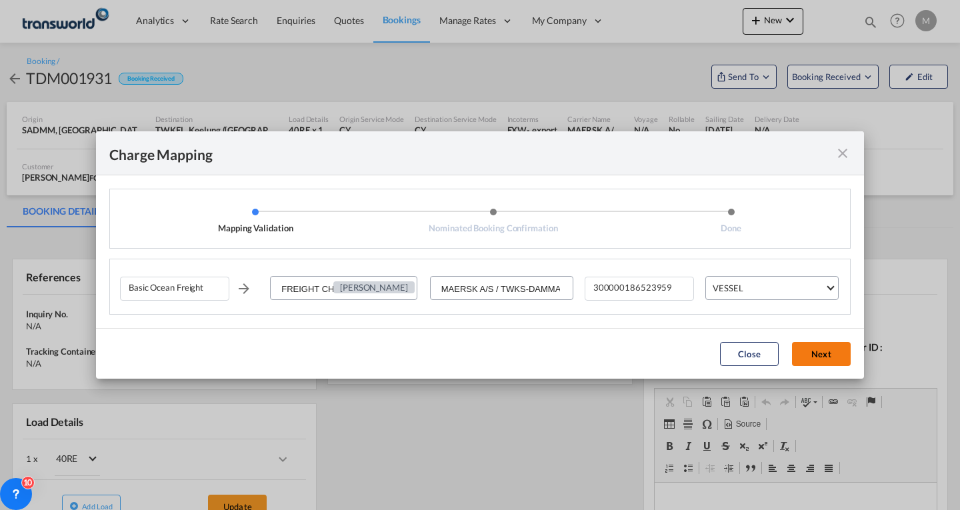
click at [827, 358] on button "Next" at bounding box center [821, 354] width 59 height 24
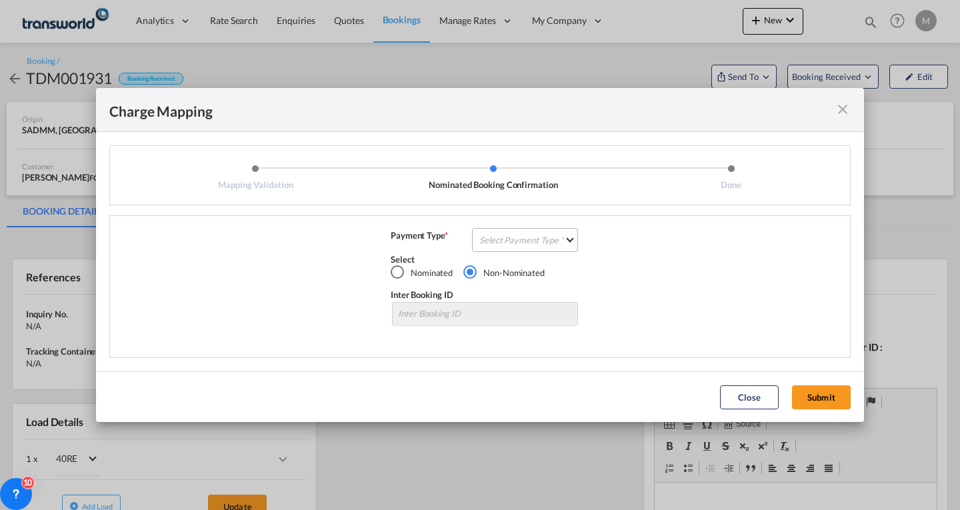
click at [530, 238] on md-select "Select Payment Type COLLECT PREPAID" at bounding box center [525, 240] width 106 height 24
click at [503, 269] on div "PREPAID" at bounding box center [498, 271] width 35 height 12
click at [817, 392] on button "Submit" at bounding box center [821, 398] width 59 height 24
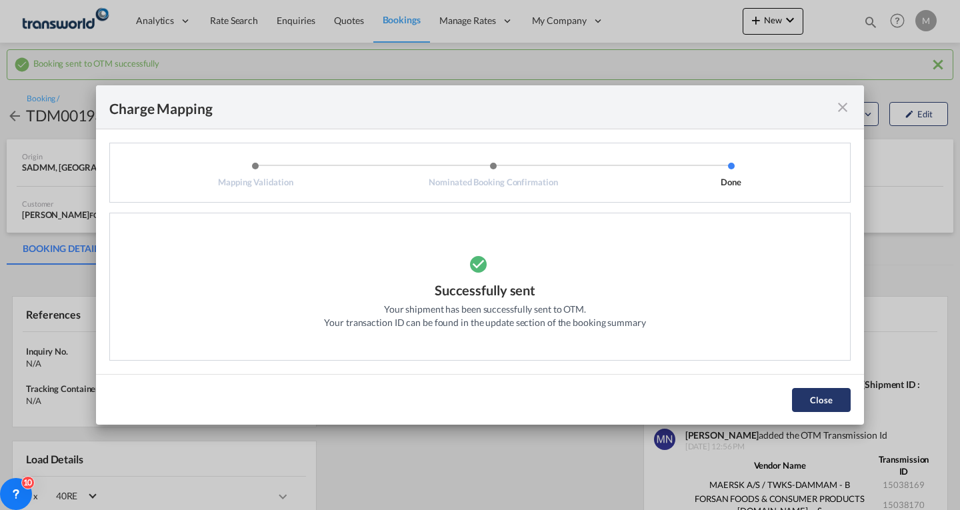
click at [820, 396] on button "Close" at bounding box center [821, 400] width 59 height 24
